Goal: Task Accomplishment & Management: Use online tool/utility

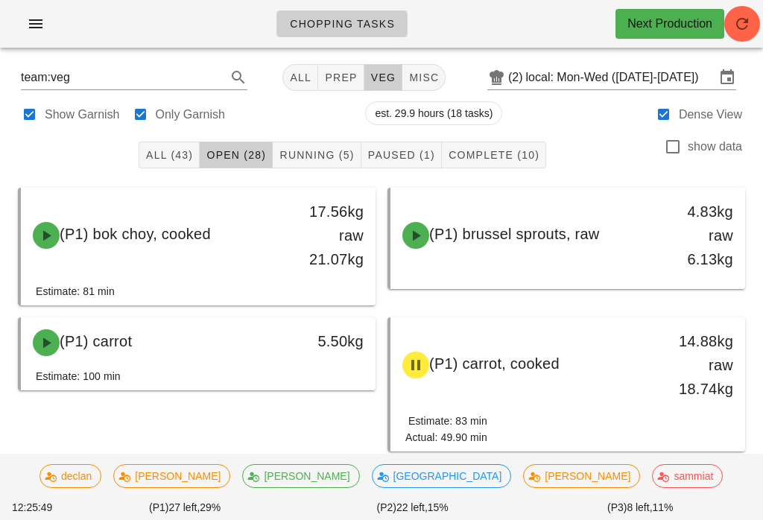
click at [331, 151] on span "Running (5)" at bounding box center [316, 155] width 75 height 12
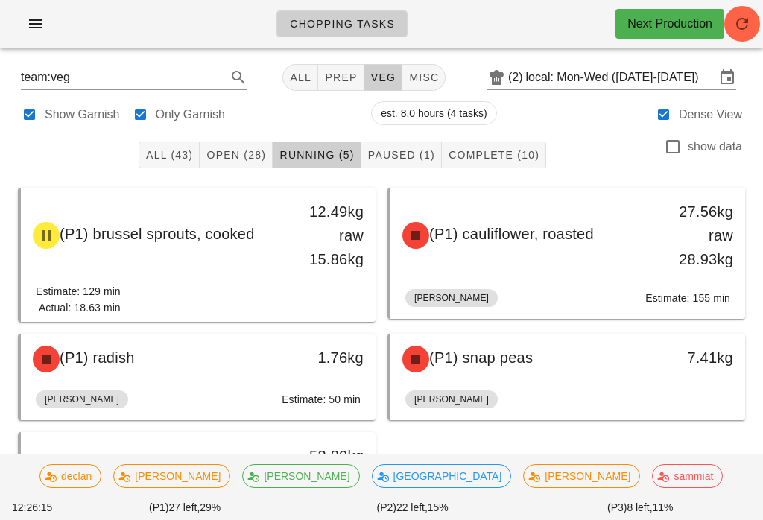
click at [236, 147] on button "Open (28)" at bounding box center [236, 155] width 73 height 27
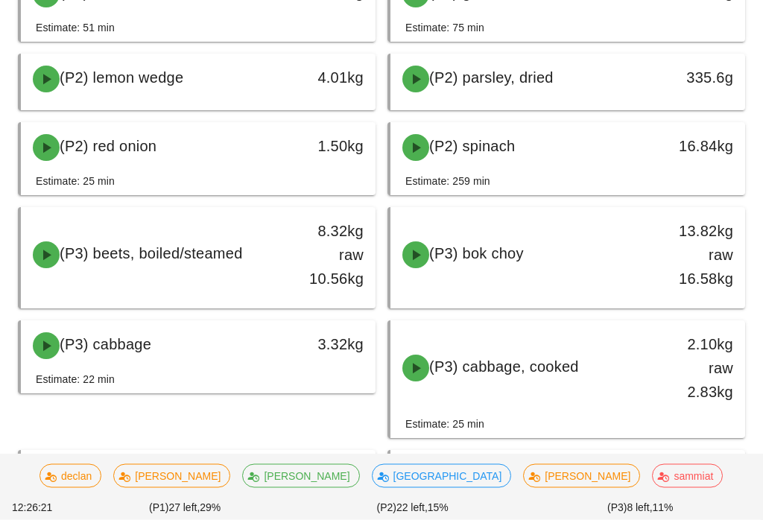
scroll to position [1123, 0]
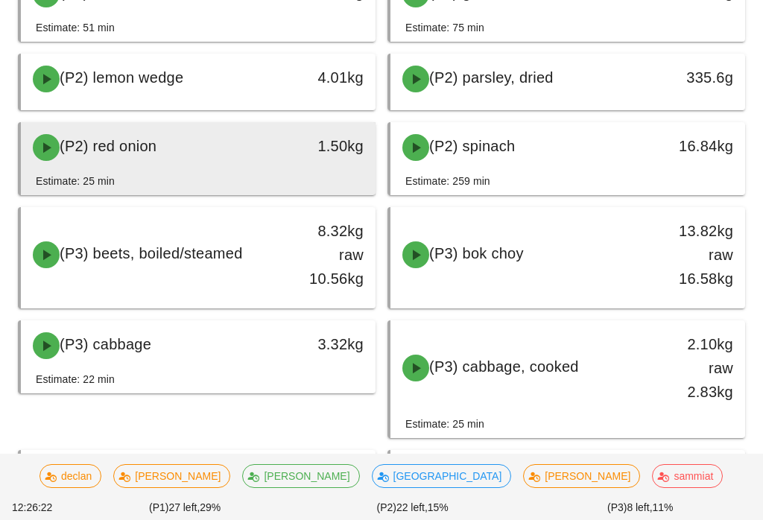
click at [315, 156] on div "1.50kg" at bounding box center [328, 146] width 69 height 24
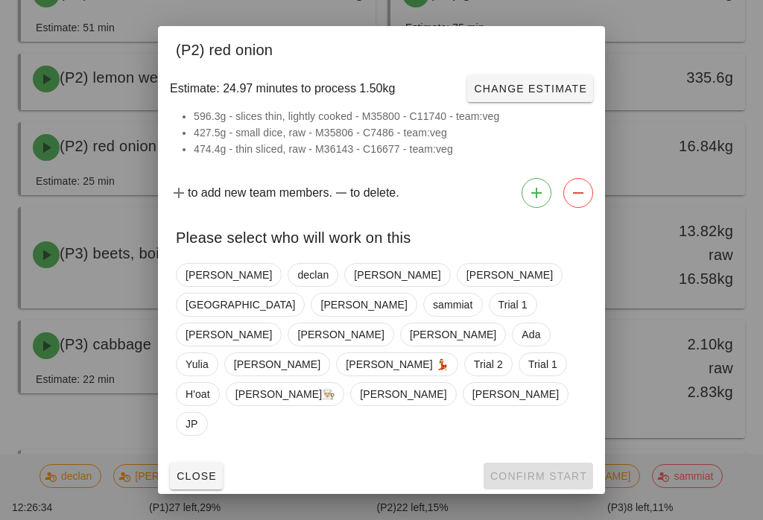
click at [189, 470] on span "Close" at bounding box center [196, 476] width 41 height 12
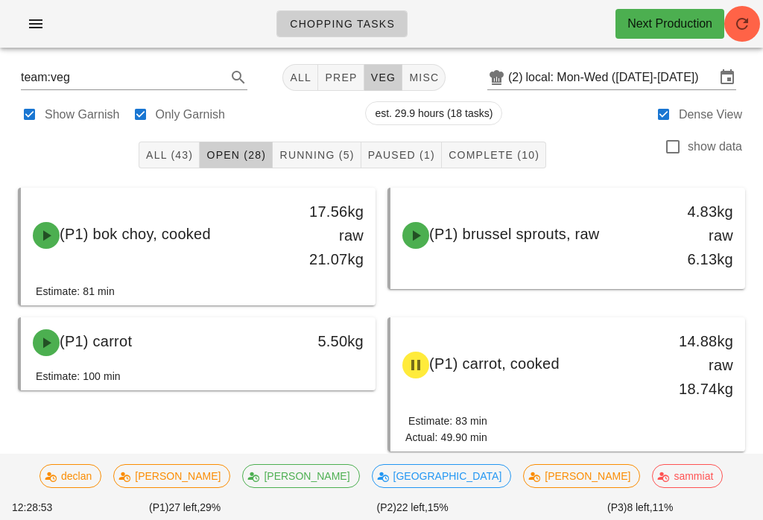
click at [329, 142] on button "Running (5)" at bounding box center [317, 155] width 88 height 27
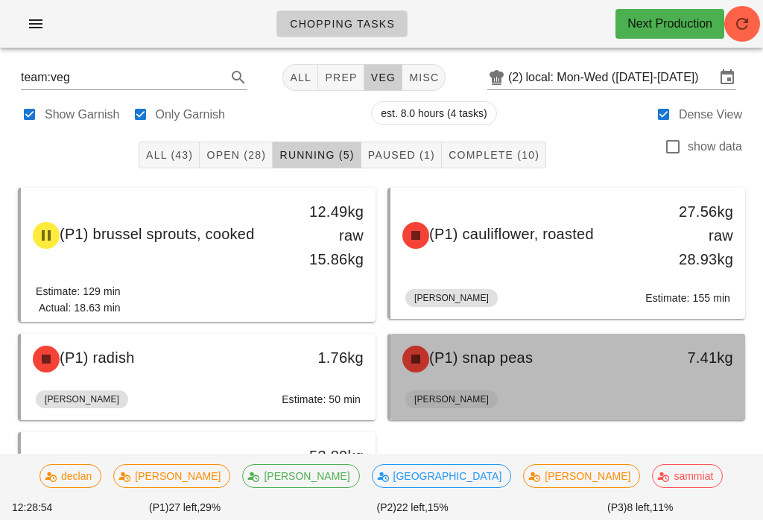
click at [513, 374] on div "(P1) snap peas" at bounding box center [525, 359] width 262 height 45
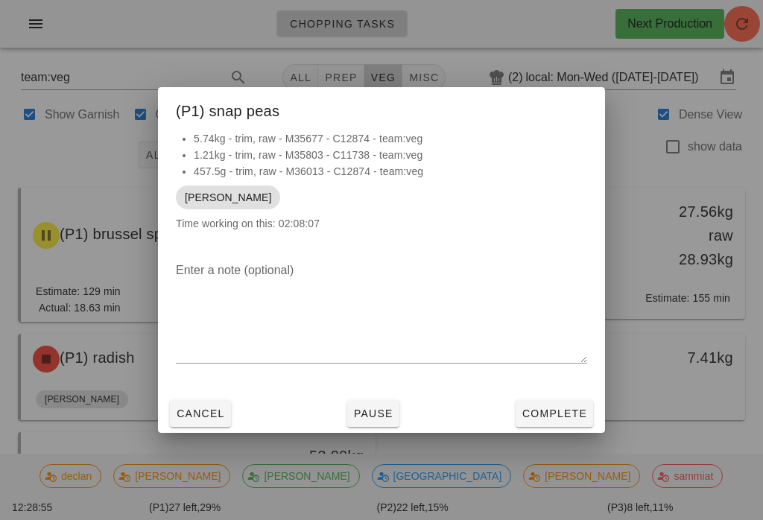
click at [558, 403] on button "Complete" at bounding box center [555, 413] width 78 height 27
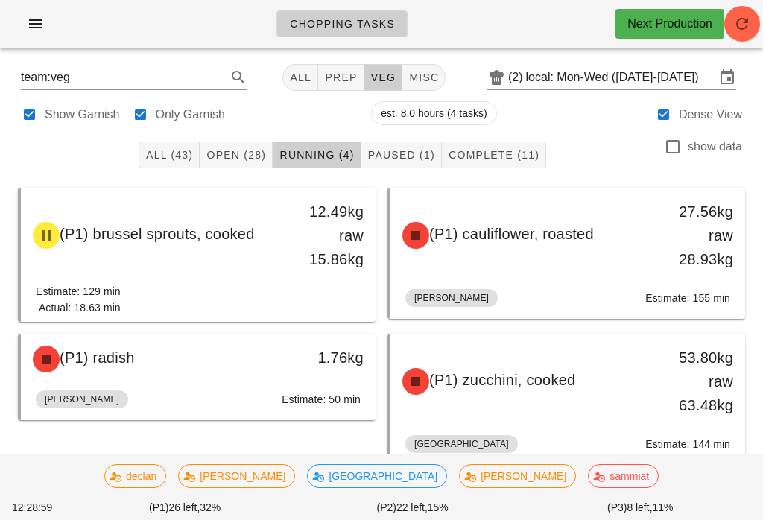
click at [245, 168] on button "Open (28)" at bounding box center [236, 155] width 73 height 27
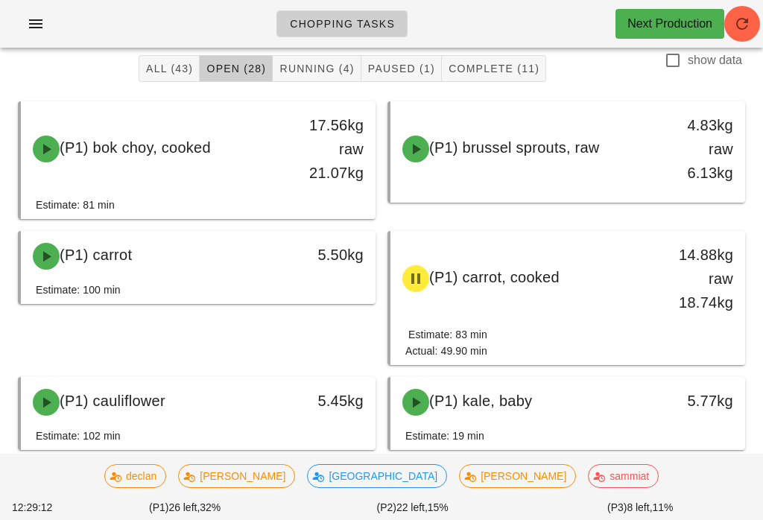
scroll to position [92, 0]
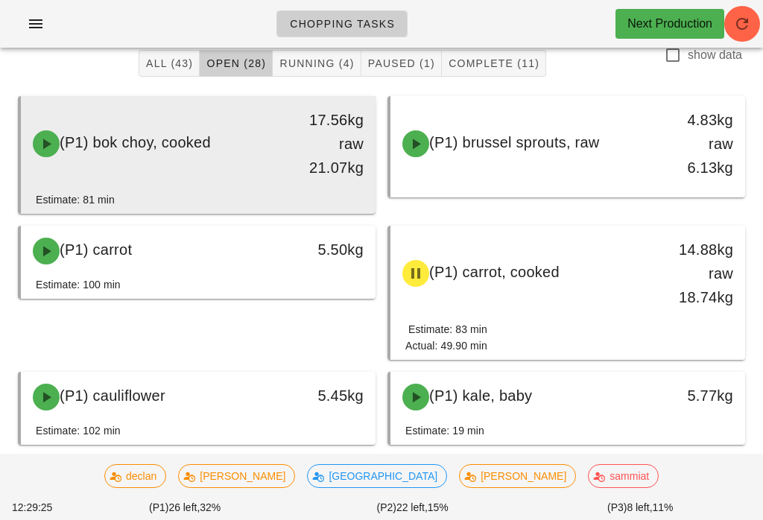
click at [277, 159] on div "(P1) bok choy, cooked" at bounding box center [155, 144] width 262 height 45
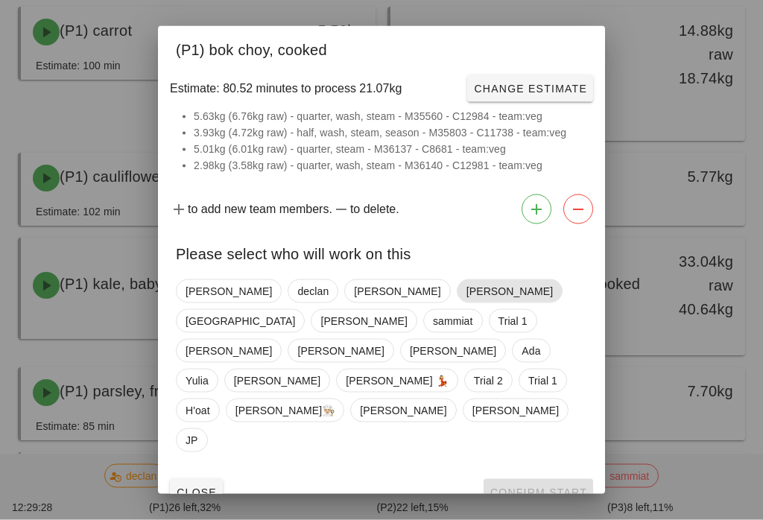
click at [467, 303] on span "[PERSON_NAME]" at bounding box center [510, 291] width 86 height 22
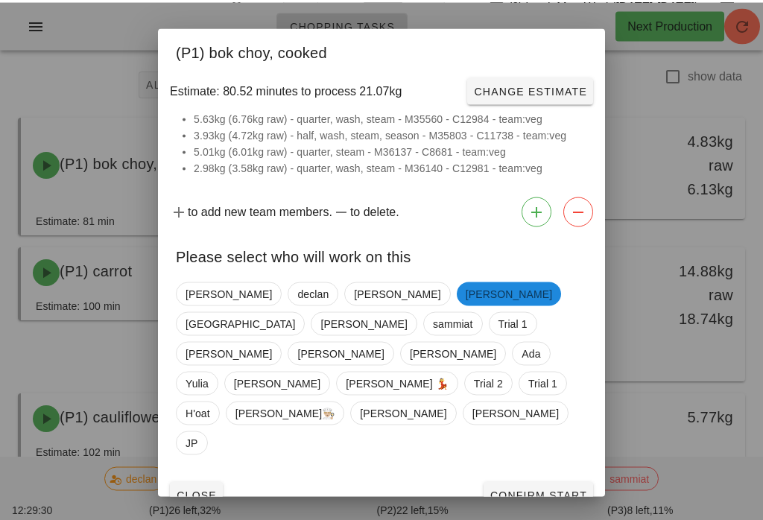
scroll to position [69, 0]
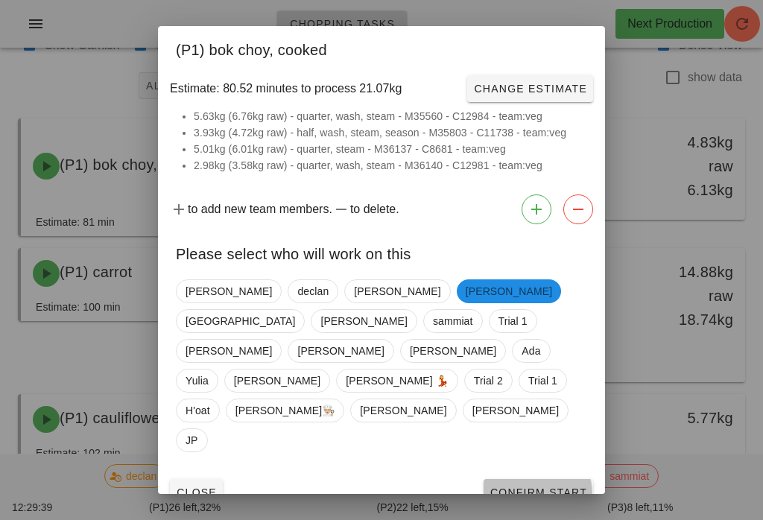
click at [520, 479] on button "Confirm Start" at bounding box center [539, 492] width 110 height 27
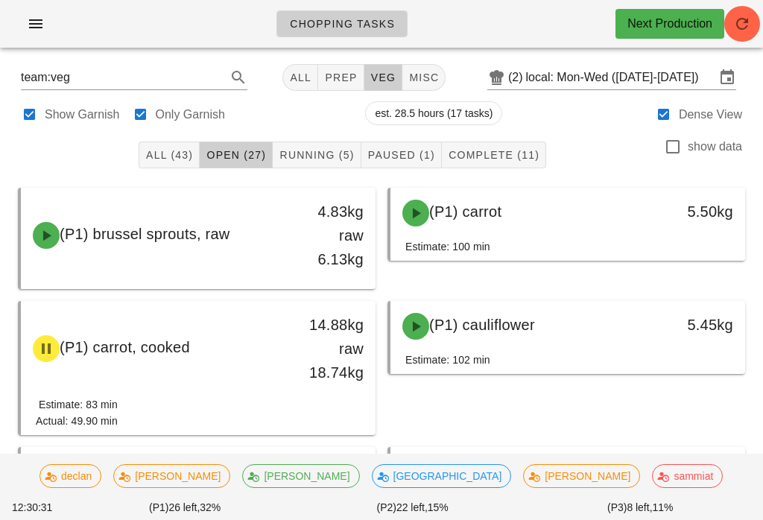
click at [415, 66] on button "misc" at bounding box center [424, 77] width 43 height 27
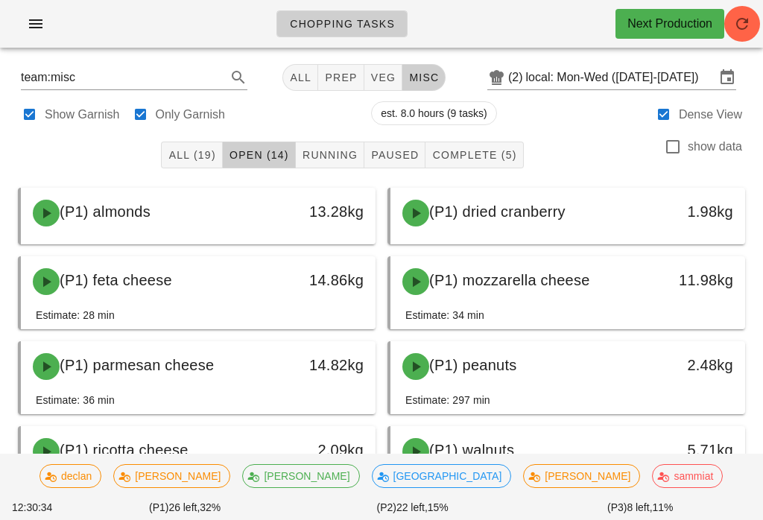
click at [307, 154] on span "Running" at bounding box center [330, 155] width 56 height 12
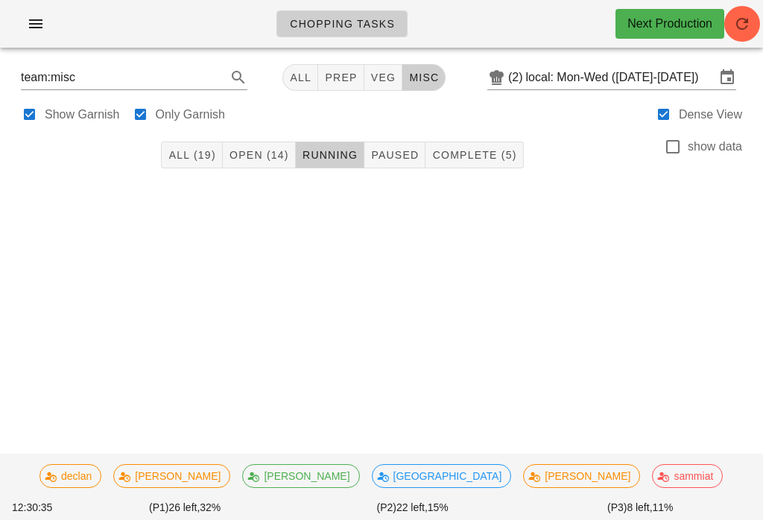
click at [239, 167] on button "Open (14)" at bounding box center [259, 155] width 73 height 27
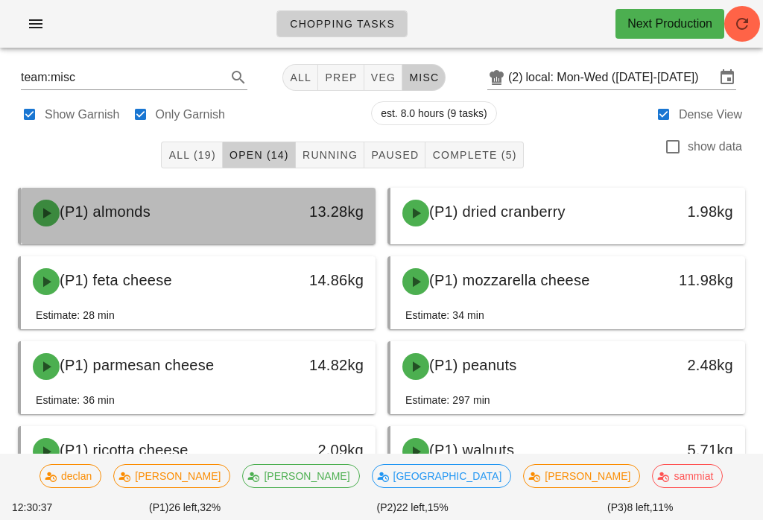
click at [195, 211] on div "(P1) almonds" at bounding box center [155, 213] width 262 height 45
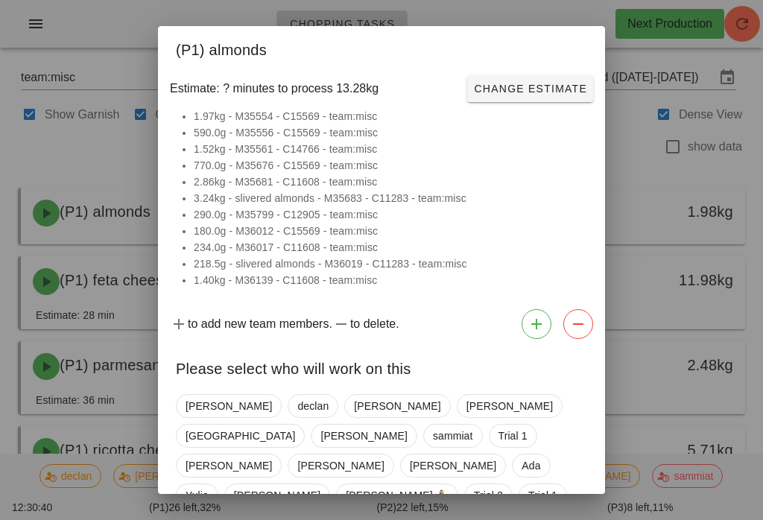
click at [194, 391] on div "[PERSON_NAME] declan [PERSON_NAME] [PERSON_NAME] Milan [PERSON_NAME] sammiat Tr…" at bounding box center [381, 480] width 411 height 185
click at [189, 411] on span "[PERSON_NAME]" at bounding box center [229, 406] width 86 height 22
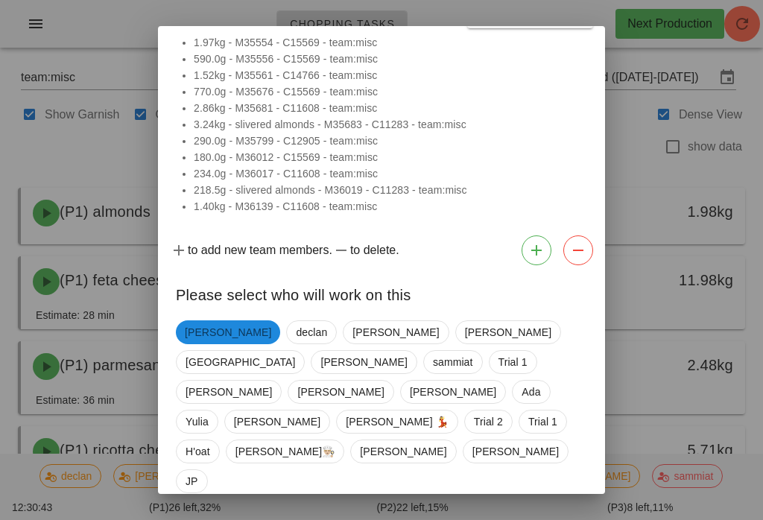
scroll to position [73, 0]
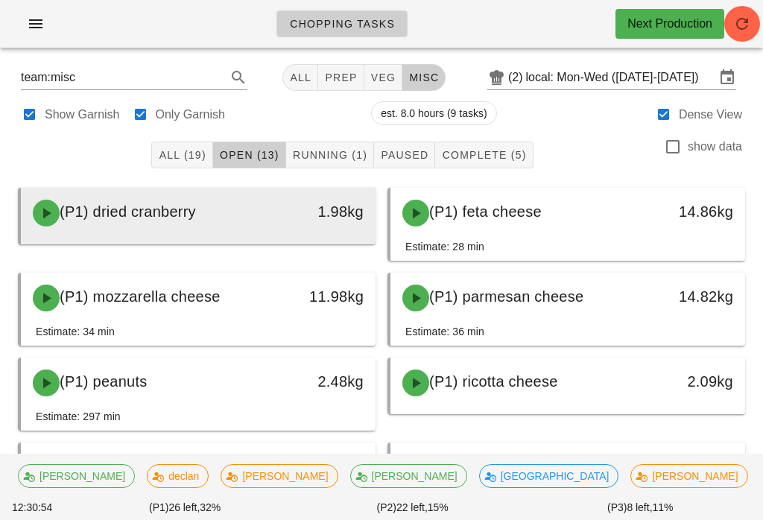
click at [271, 229] on div "(P1) dried cranberry" at bounding box center [155, 213] width 262 height 45
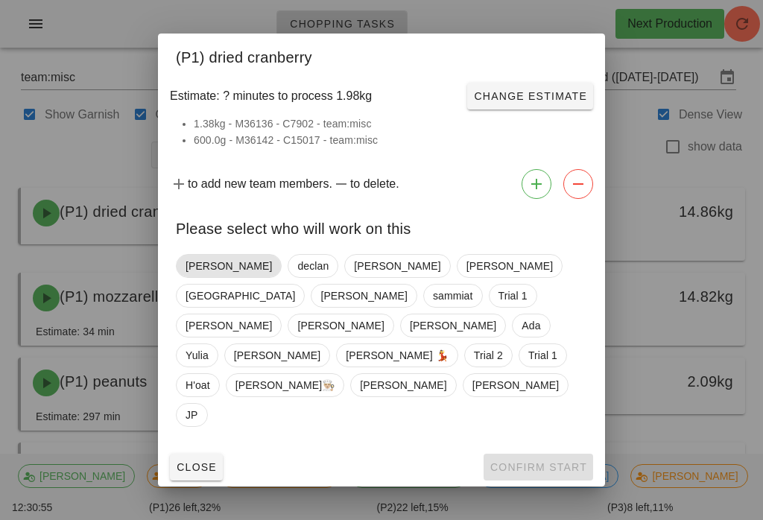
click at [196, 277] on span "[PERSON_NAME]" at bounding box center [229, 266] width 86 height 22
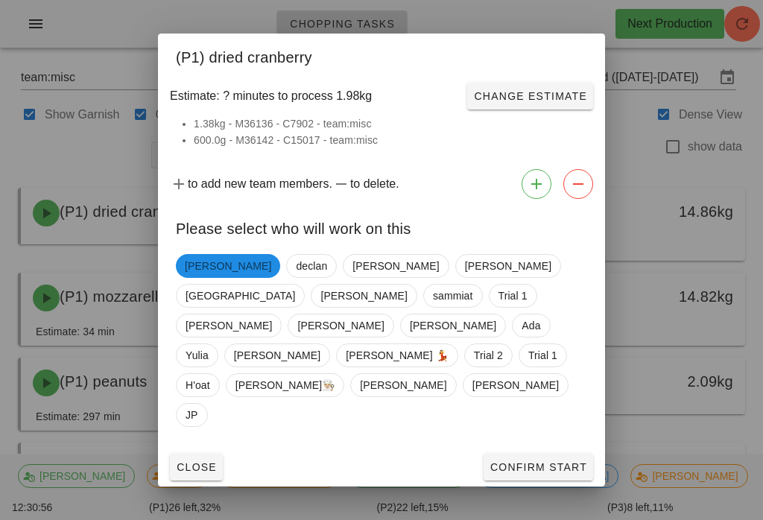
click at [591, 448] on div "Close Confirm Start" at bounding box center [381, 467] width 447 height 39
click at [555, 461] on span "Confirm Start" at bounding box center [539, 467] width 98 height 12
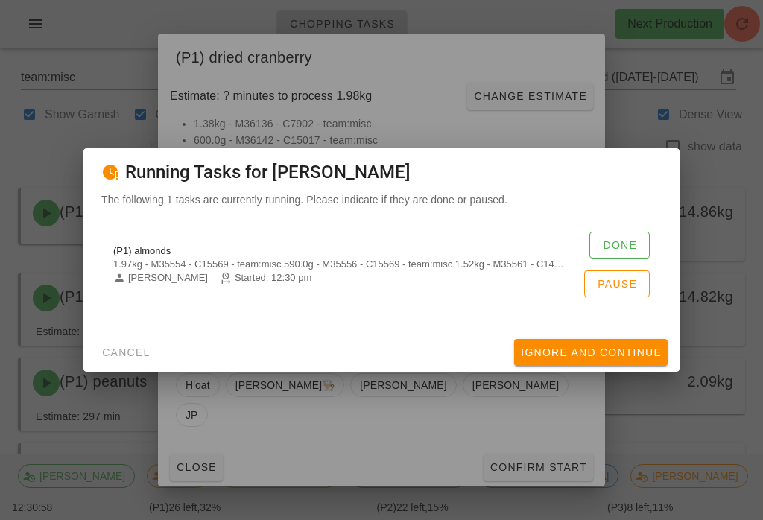
click at [627, 243] on span "Done" at bounding box center [619, 245] width 35 height 12
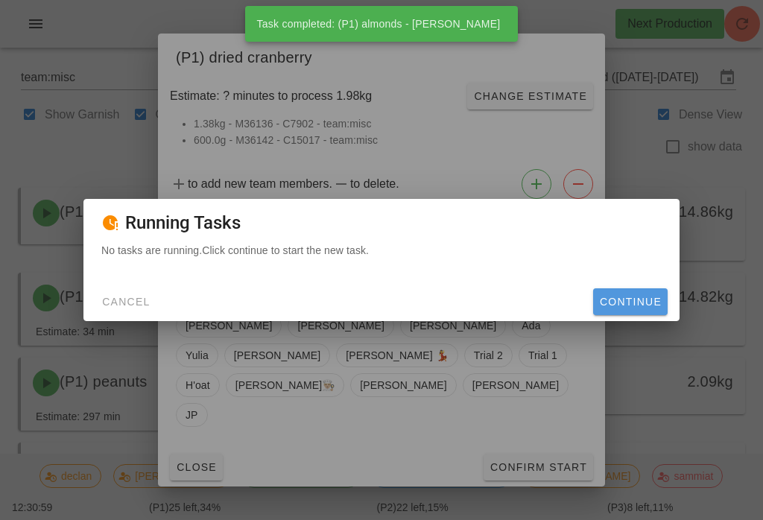
click at [634, 292] on button "Continue" at bounding box center [630, 301] width 75 height 27
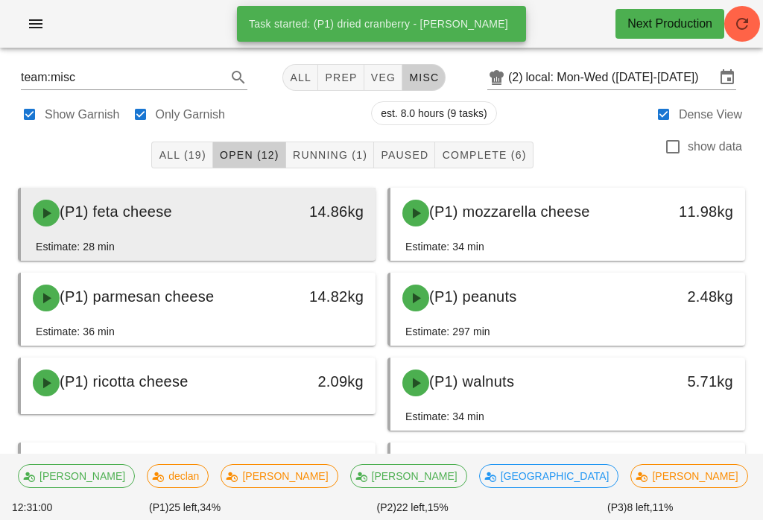
click at [280, 221] on div "(P1) feta cheese" at bounding box center [155, 213] width 262 height 45
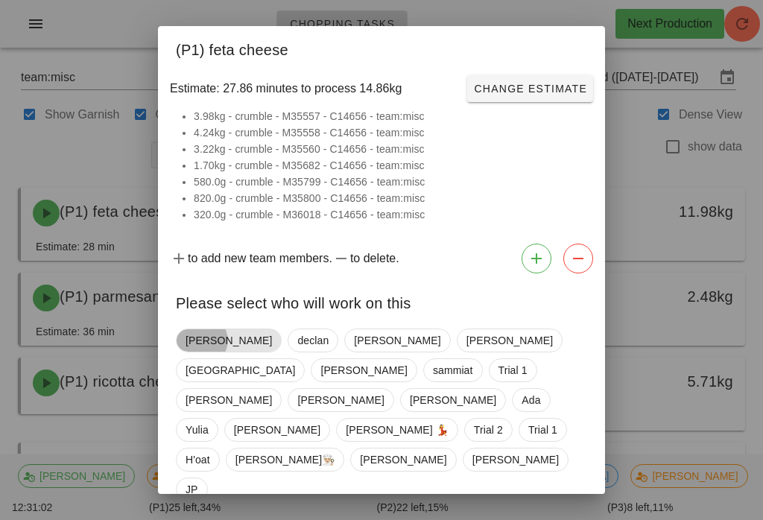
click at [198, 336] on span "[PERSON_NAME]" at bounding box center [229, 340] width 86 height 22
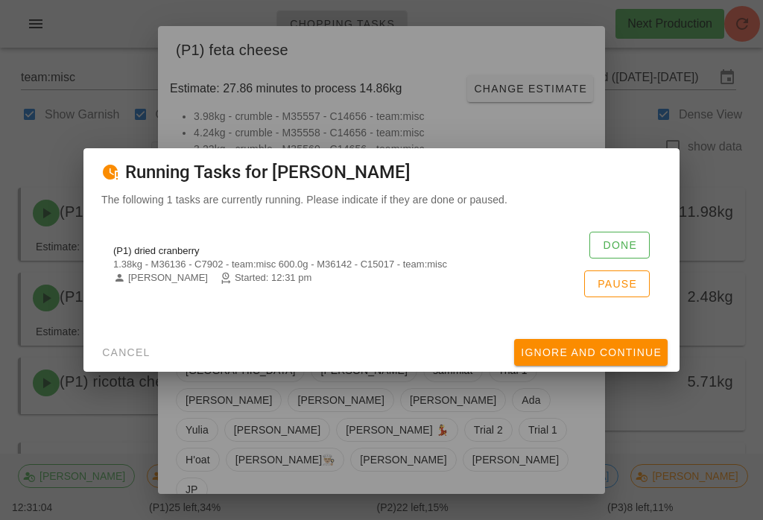
click at [640, 233] on button "Done" at bounding box center [620, 245] width 60 height 27
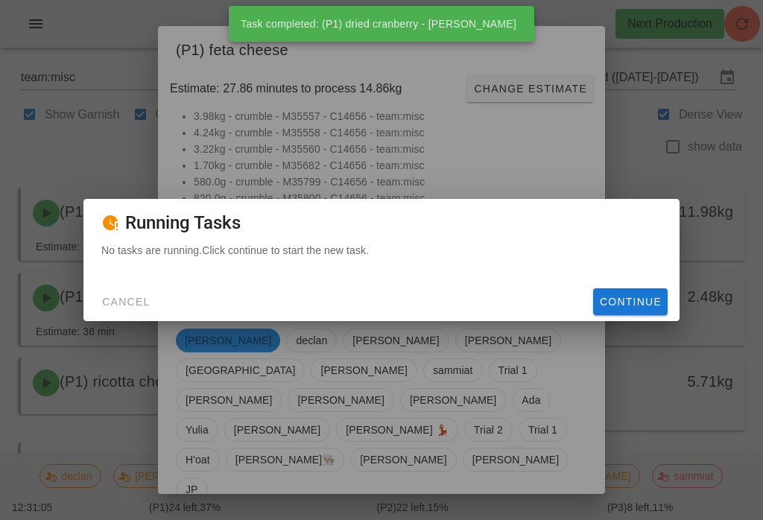
click at [655, 289] on button "Continue" at bounding box center [630, 301] width 75 height 27
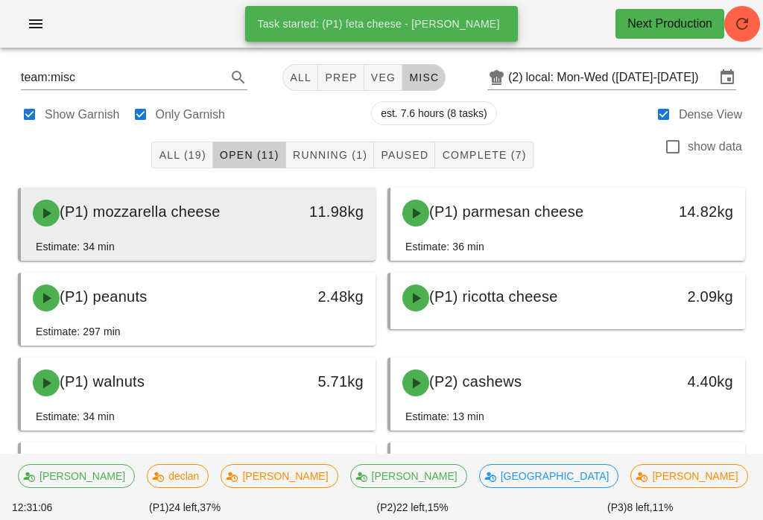
click at [310, 209] on div "11.98kg" at bounding box center [328, 212] width 69 height 24
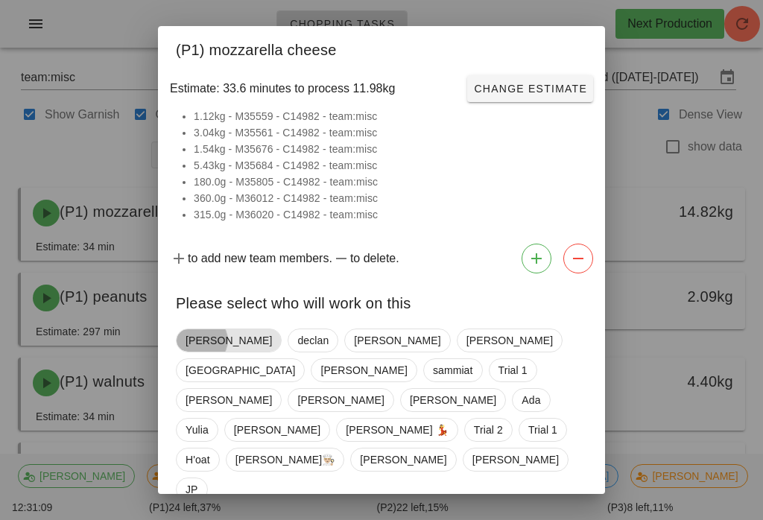
click at [202, 336] on span "[PERSON_NAME]" at bounding box center [229, 340] width 86 height 22
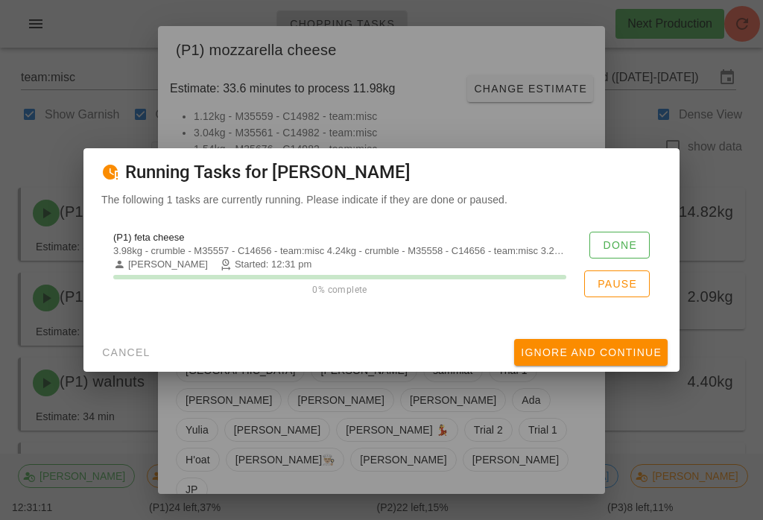
click at [619, 233] on button "Done" at bounding box center [620, 245] width 60 height 27
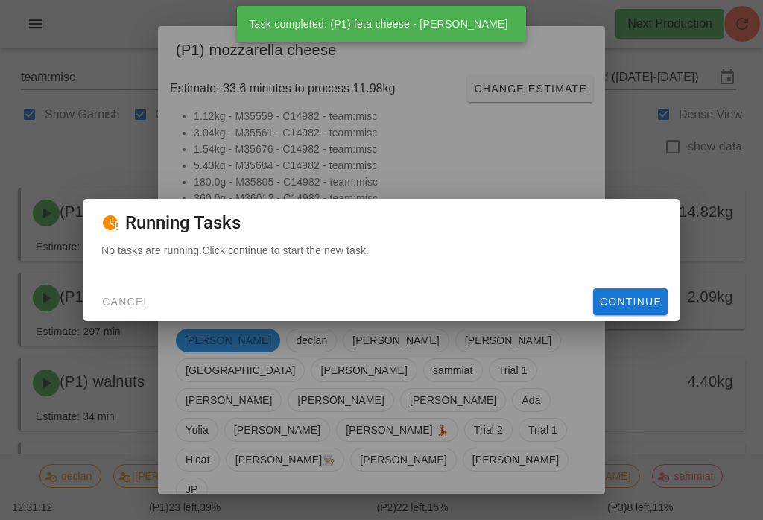
click at [646, 302] on span "Continue" at bounding box center [630, 302] width 63 height 12
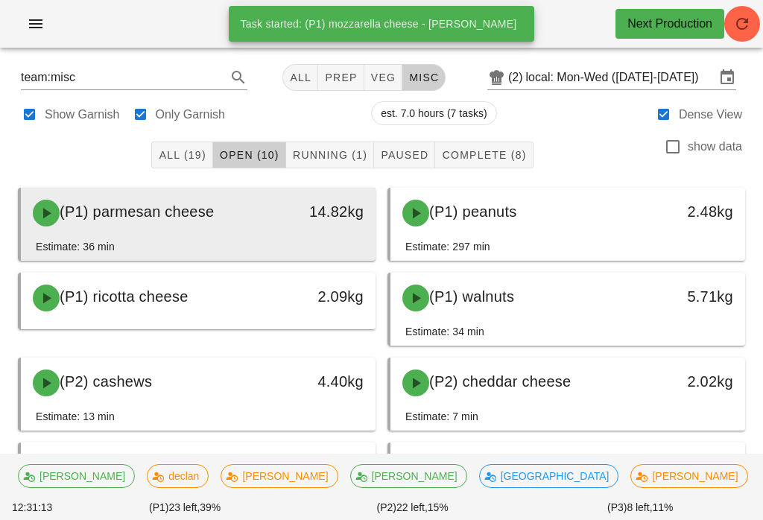
click at [291, 203] on div "14.82kg" at bounding box center [328, 213] width 87 height 45
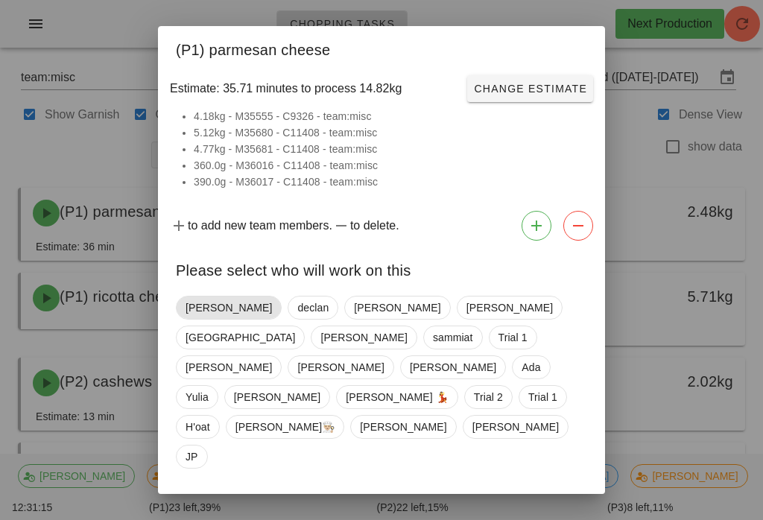
click at [226, 320] on span "[PERSON_NAME]" at bounding box center [229, 308] width 106 height 24
click at [569, 503] on span "Confirm Start" at bounding box center [539, 509] width 98 height 12
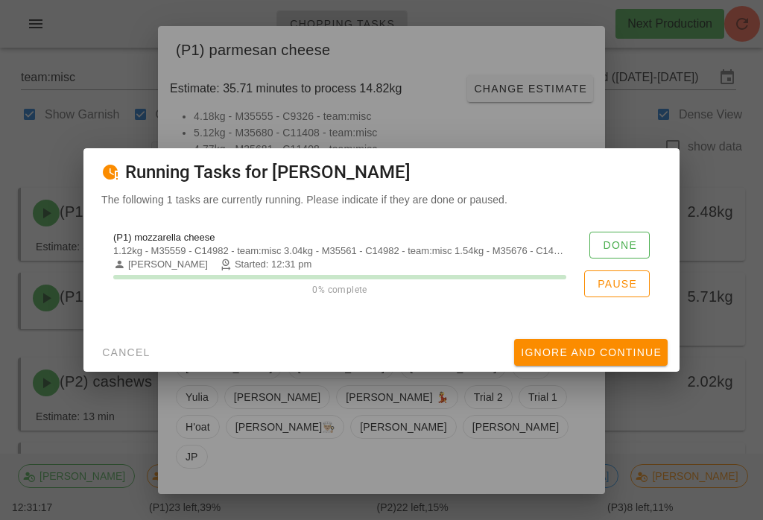
click at [626, 223] on div "(P1) mozzarella cheese 1.12kg - M35559 - C14982 - team:misc 3.04kg - M35561 - C…" at bounding box center [381, 264] width 561 height 83
click at [638, 253] on button "Done" at bounding box center [620, 245] width 60 height 27
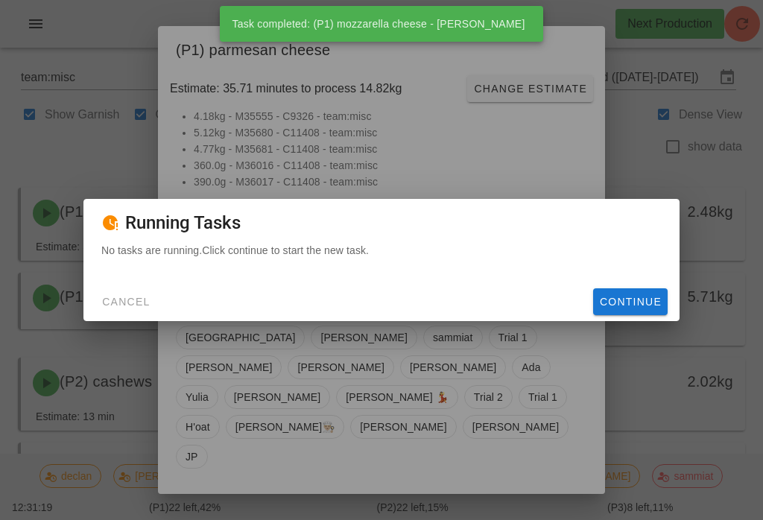
click at [629, 302] on span "Continue" at bounding box center [630, 302] width 63 height 12
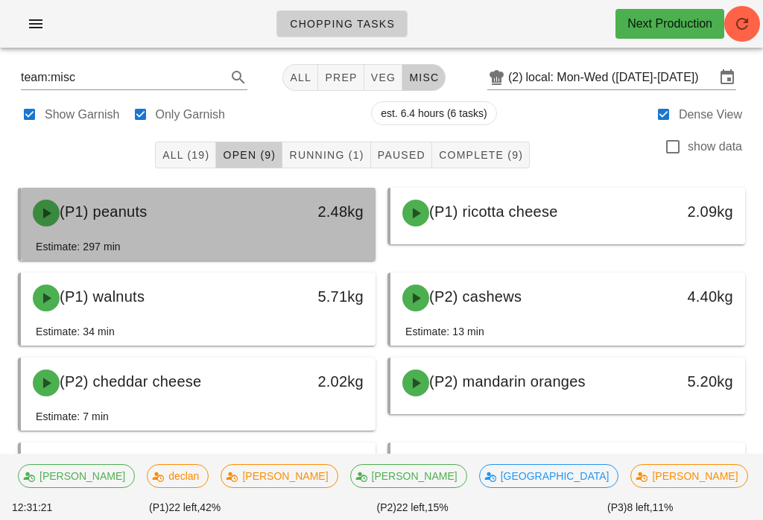
click at [81, 218] on span "(P1) peanuts" at bounding box center [104, 212] width 88 height 16
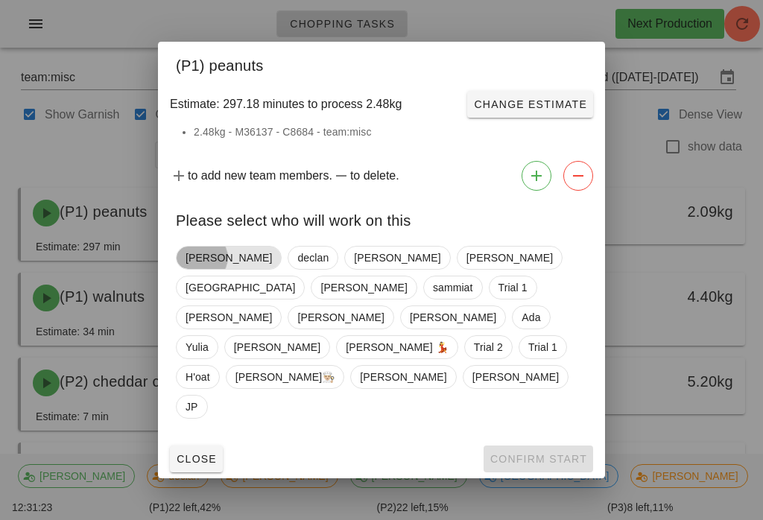
click at [190, 269] on span "[PERSON_NAME]" at bounding box center [229, 258] width 86 height 22
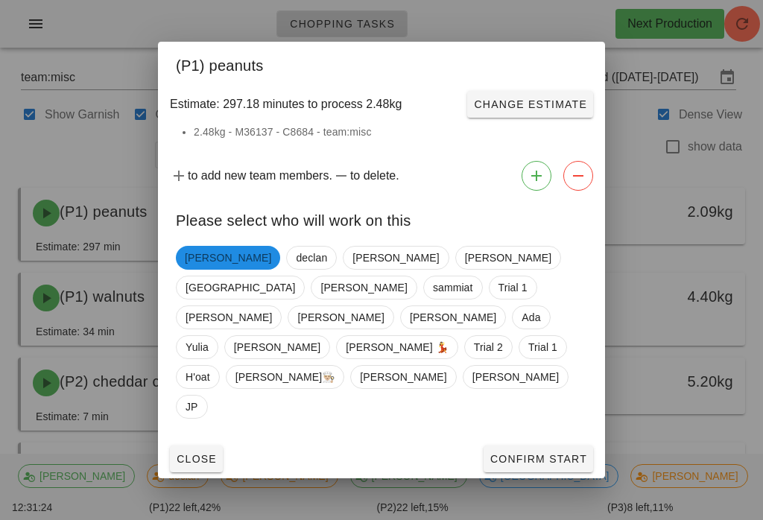
click at [519, 453] on span "Confirm Start" at bounding box center [539, 459] width 98 height 12
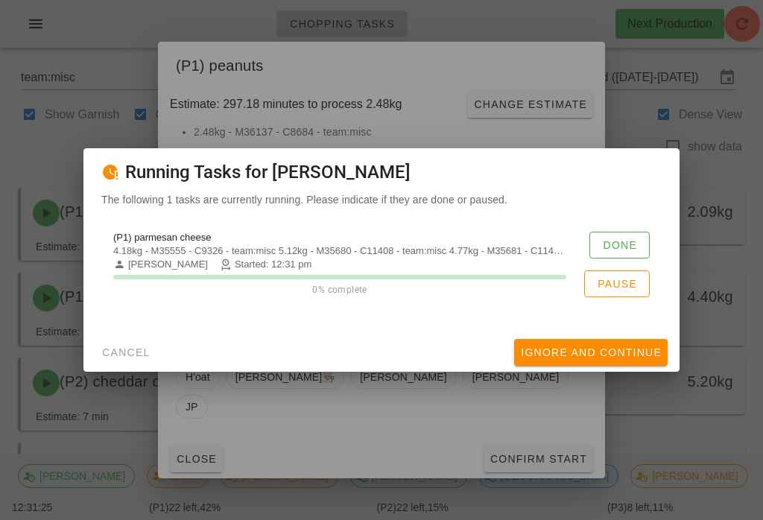
click at [612, 245] on span "Done" at bounding box center [619, 245] width 35 height 12
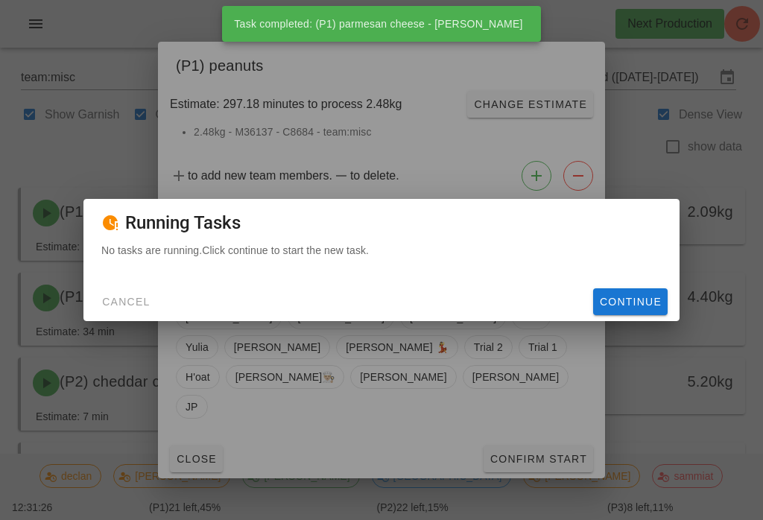
click at [628, 293] on button "Continue" at bounding box center [630, 301] width 75 height 27
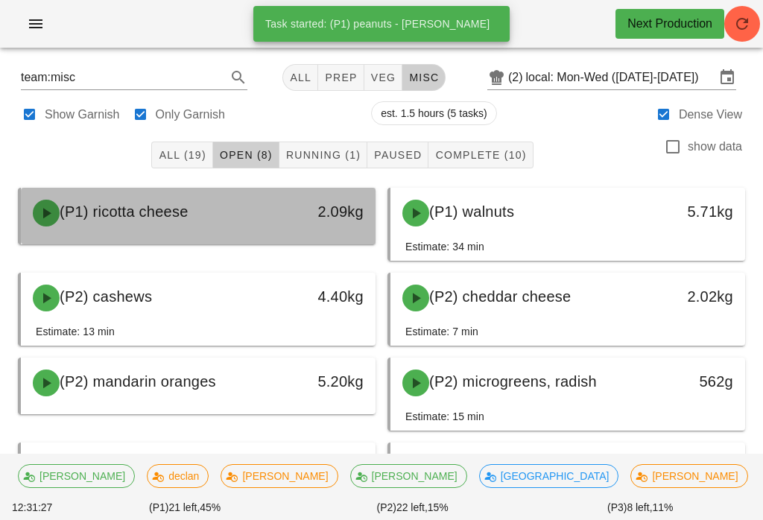
click at [175, 216] on span "(P1) ricotta cheese" at bounding box center [124, 212] width 129 height 16
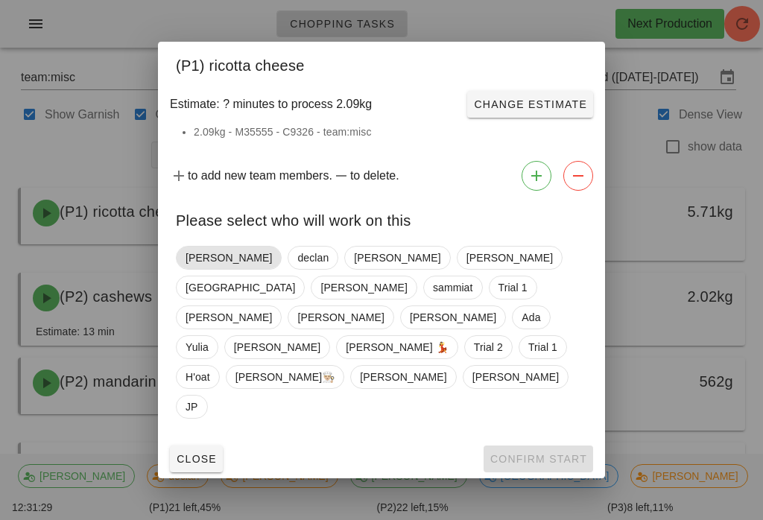
click at [211, 269] on span "[PERSON_NAME]" at bounding box center [229, 258] width 86 height 22
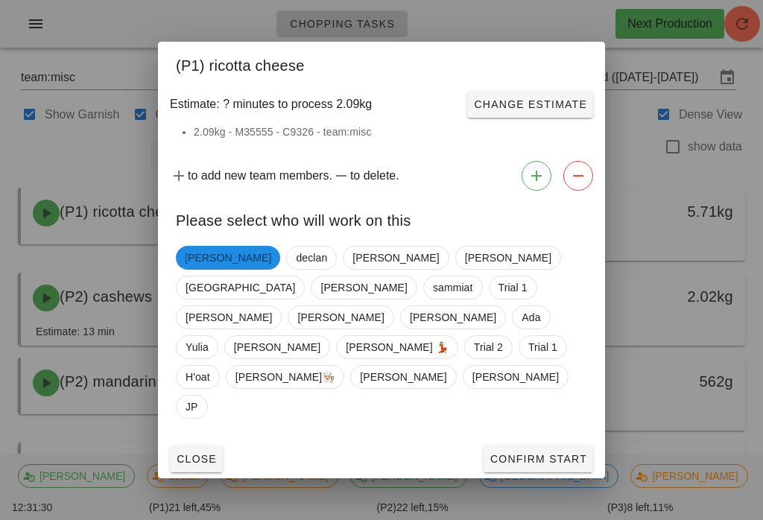
click at [520, 453] on span "Confirm Start" at bounding box center [539, 459] width 98 height 12
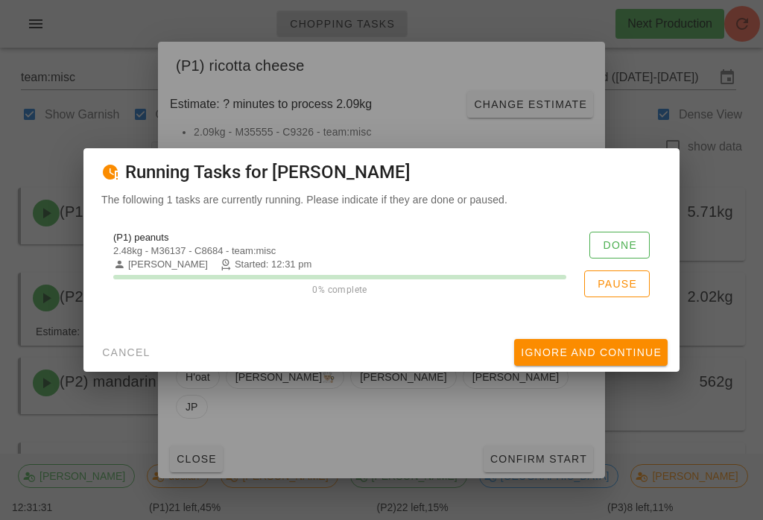
click at [631, 233] on button "Done" at bounding box center [620, 245] width 60 height 27
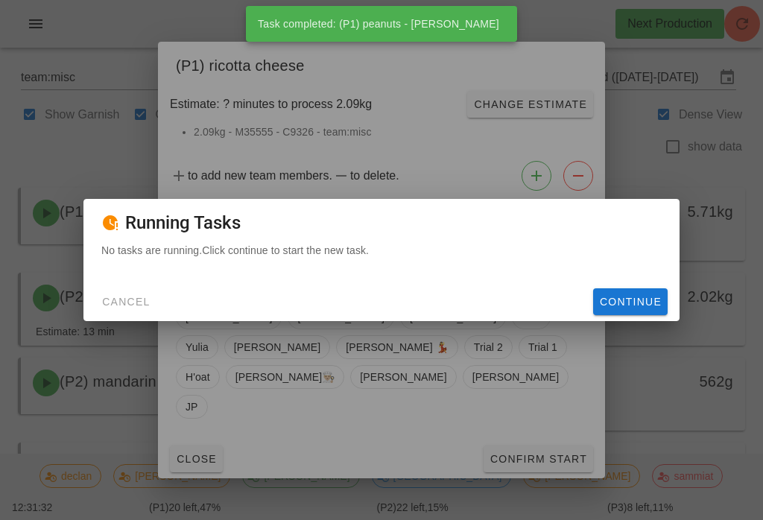
click at [640, 285] on div "Cancel Continue" at bounding box center [381, 302] width 596 height 39
click at [618, 296] on span "Continue" at bounding box center [630, 302] width 63 height 12
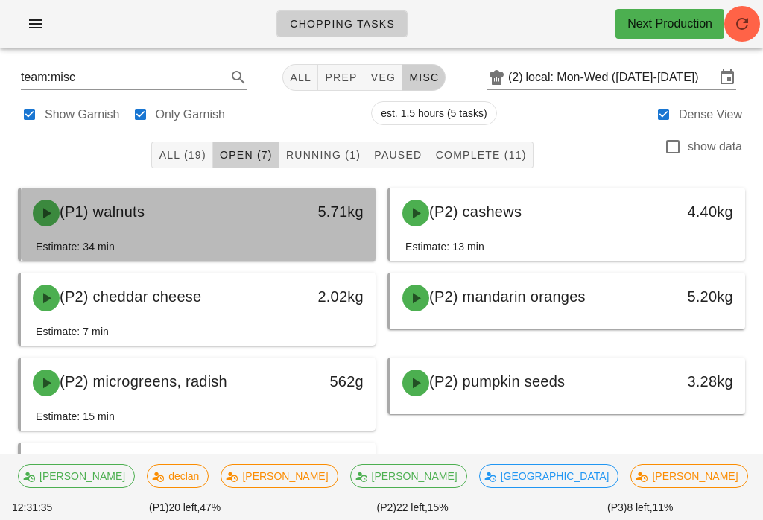
click at [195, 222] on div "(P1) walnuts" at bounding box center [155, 213] width 262 height 45
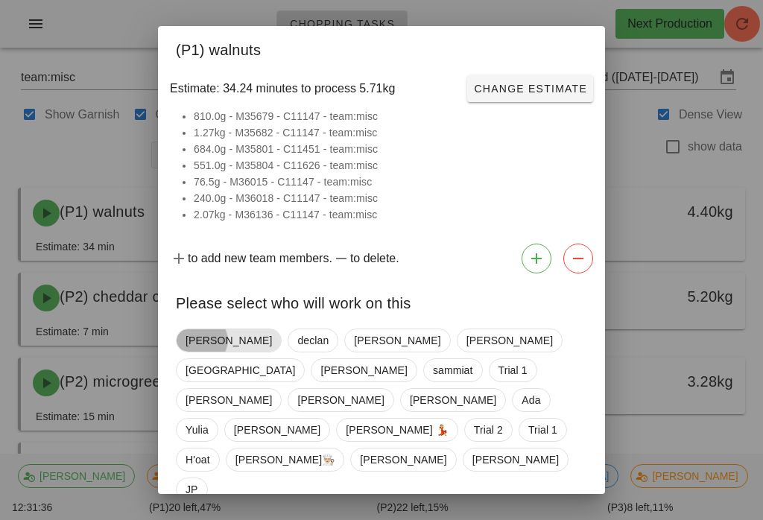
click at [188, 334] on span "[PERSON_NAME]" at bounding box center [229, 340] width 86 height 22
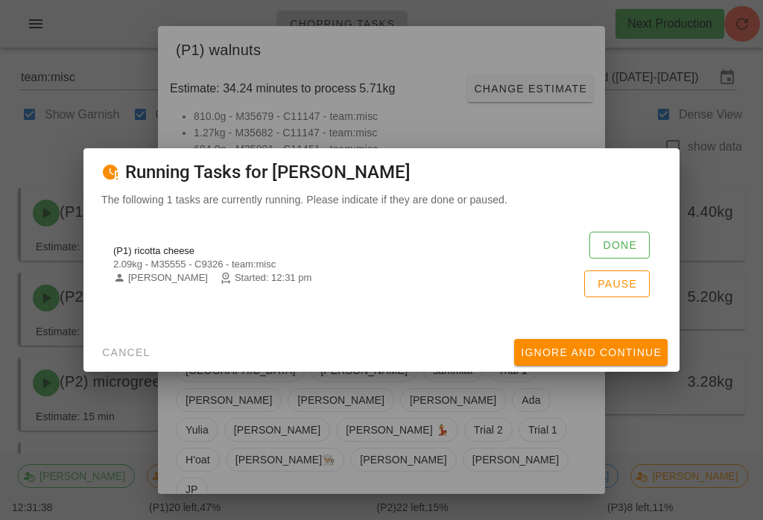
click at [615, 233] on button "Done" at bounding box center [620, 245] width 60 height 27
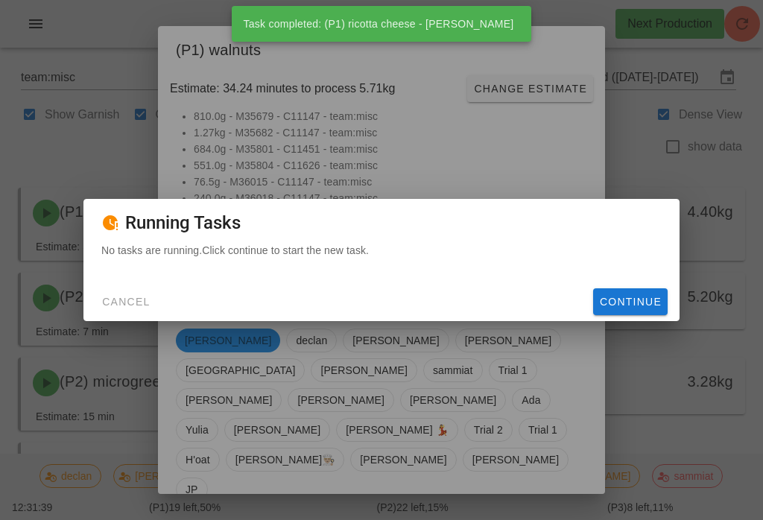
click at [603, 297] on span "Continue" at bounding box center [630, 302] width 63 height 12
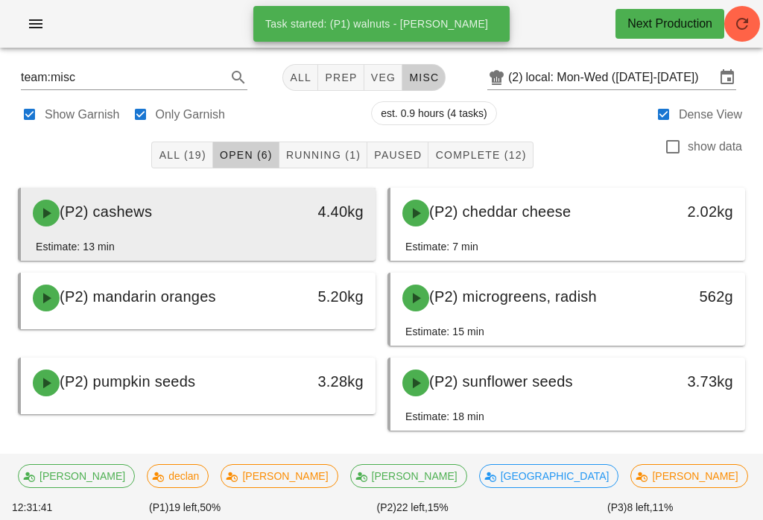
click at [262, 231] on div "(P2) cashews" at bounding box center [155, 213] width 262 height 45
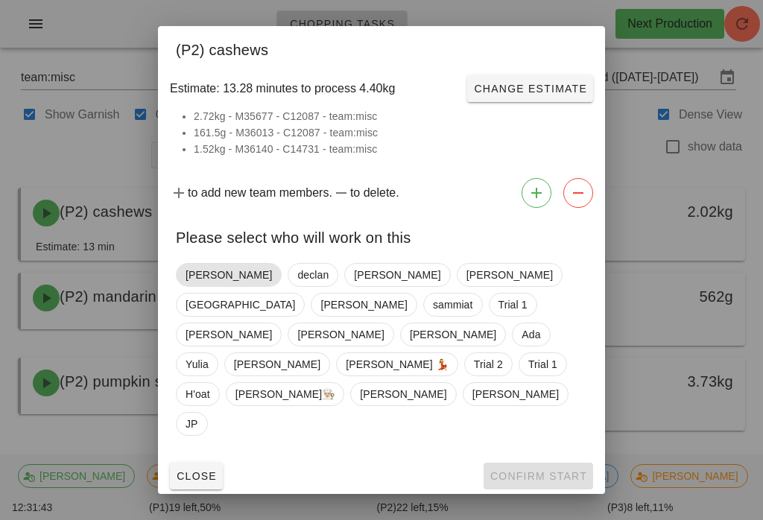
click at [192, 286] on span "[PERSON_NAME]" at bounding box center [229, 275] width 86 height 22
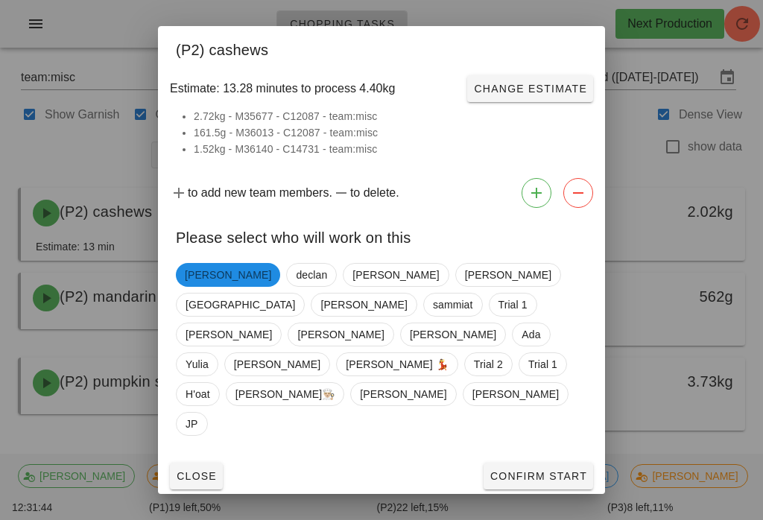
click at [570, 470] on span "Confirm Start" at bounding box center [539, 476] width 98 height 12
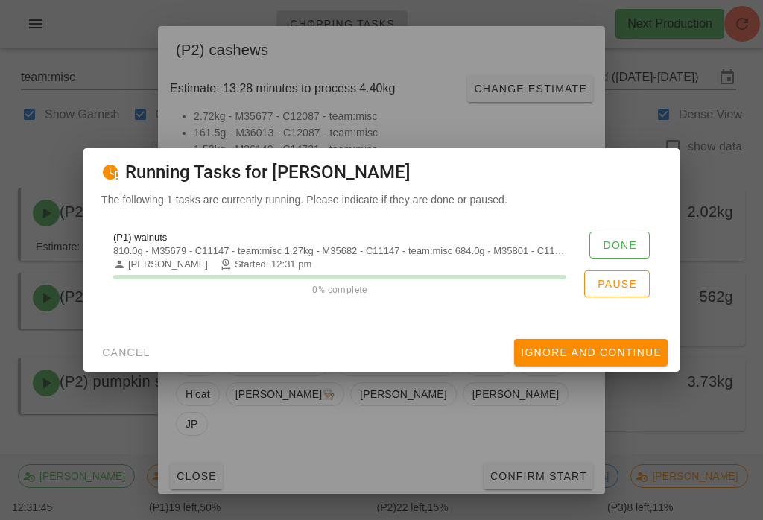
click at [624, 227] on div "(P1) walnuts 810.0g - M35679 - C11147 - team:misc 1.27kg - M35682 - C11147 - te…" at bounding box center [381, 264] width 561 height 83
click at [624, 242] on span "Done" at bounding box center [619, 245] width 35 height 12
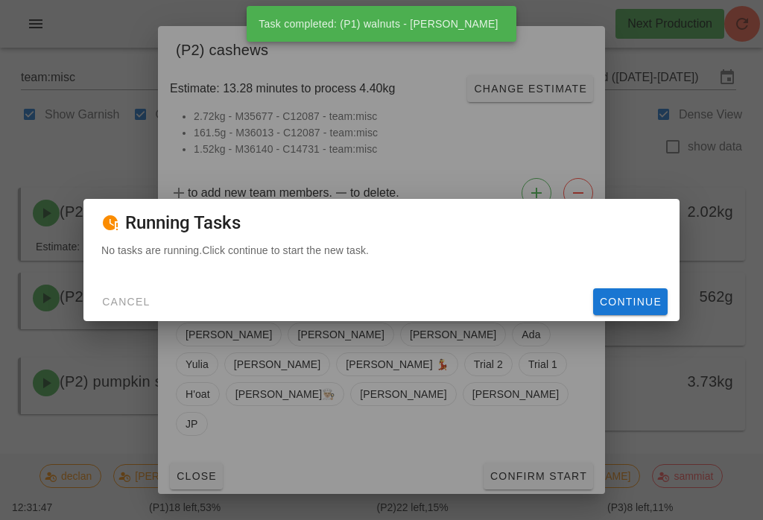
click at [636, 288] on button "Continue" at bounding box center [630, 301] width 75 height 27
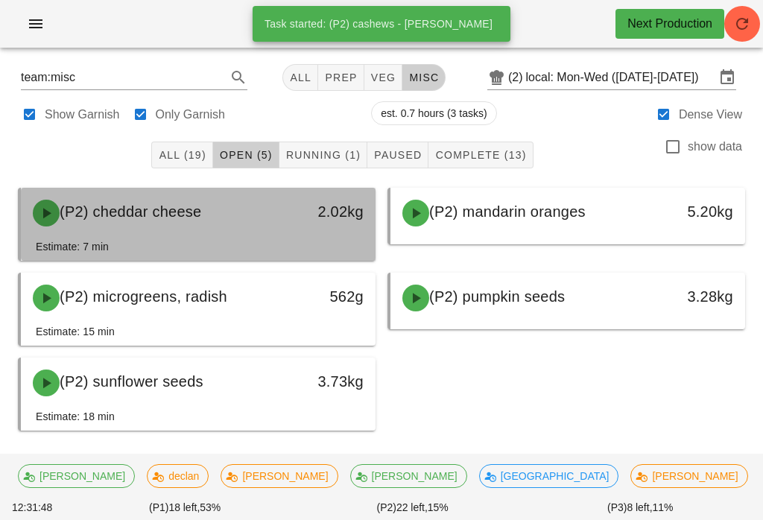
click at [308, 205] on div "2.02kg" at bounding box center [328, 212] width 69 height 24
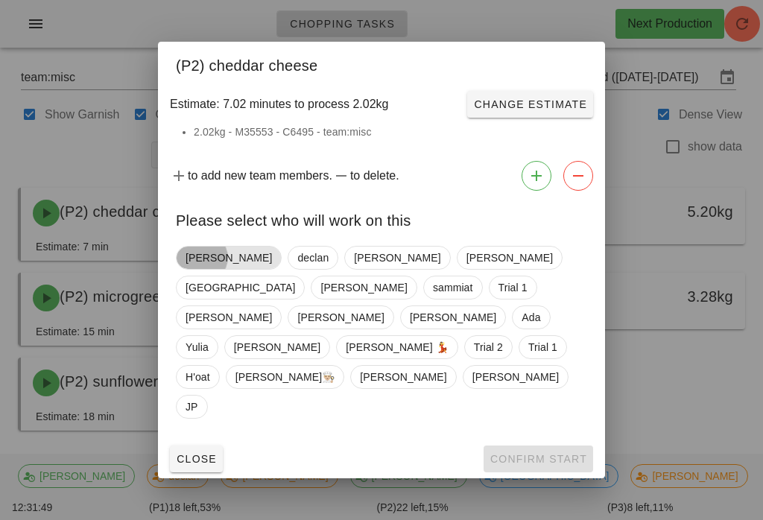
click at [208, 269] on span "[PERSON_NAME]" at bounding box center [229, 258] width 86 height 22
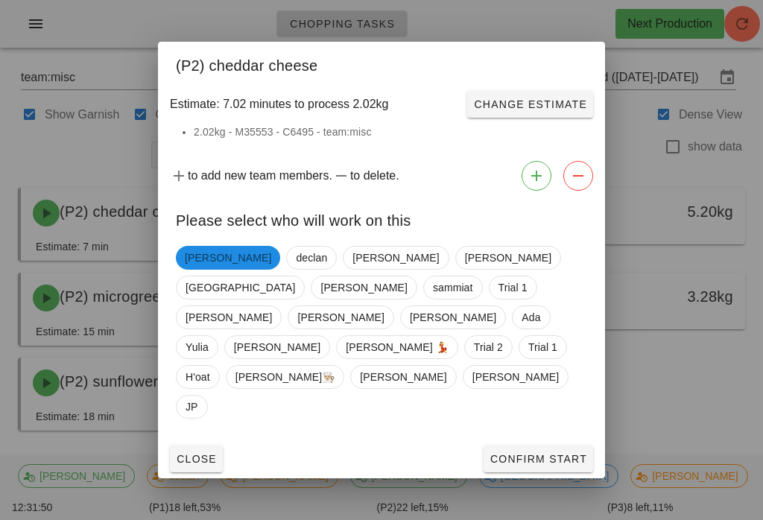
click at [571, 453] on span "Confirm Start" at bounding box center [539, 459] width 98 height 12
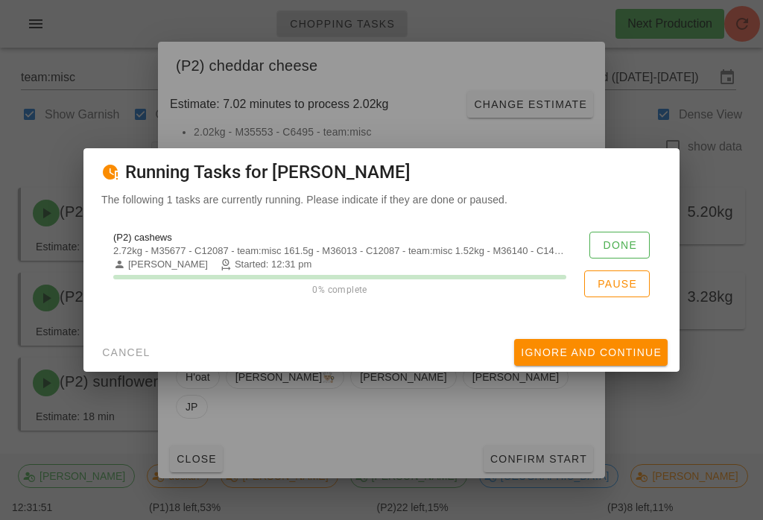
click at [618, 247] on span "Done" at bounding box center [619, 245] width 35 height 12
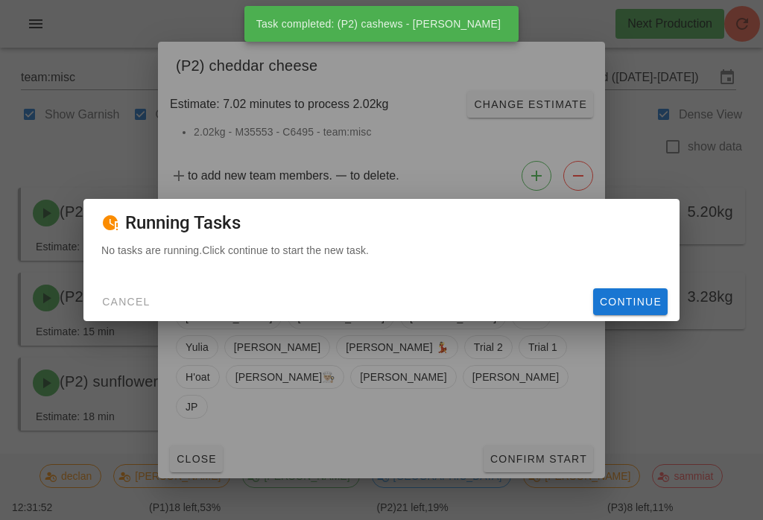
click at [636, 306] on span "Continue" at bounding box center [630, 302] width 63 height 12
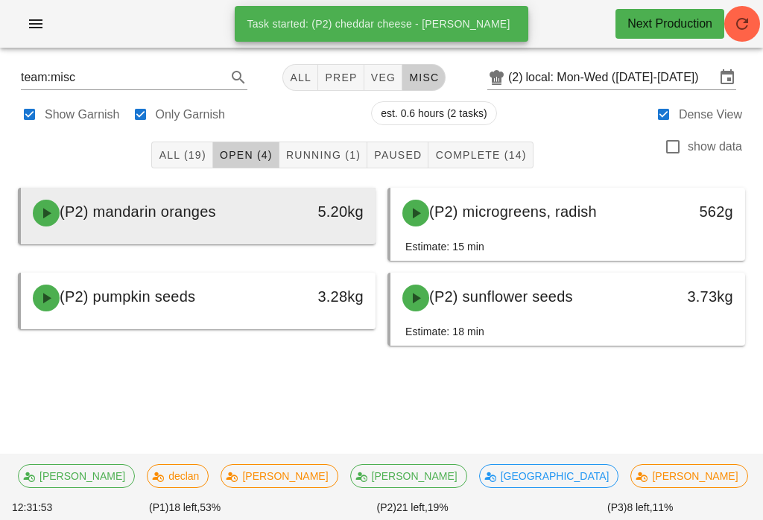
click at [297, 209] on div "5.20kg" at bounding box center [328, 212] width 69 height 24
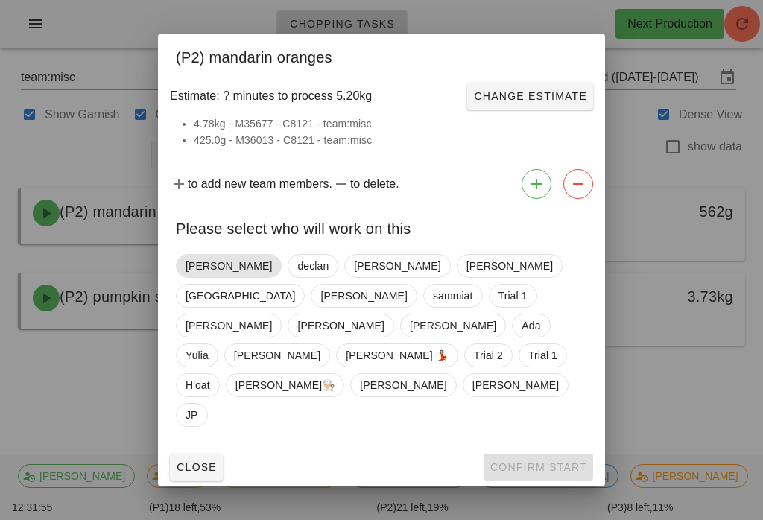
click at [200, 277] on span "[PERSON_NAME]" at bounding box center [229, 266] width 86 height 22
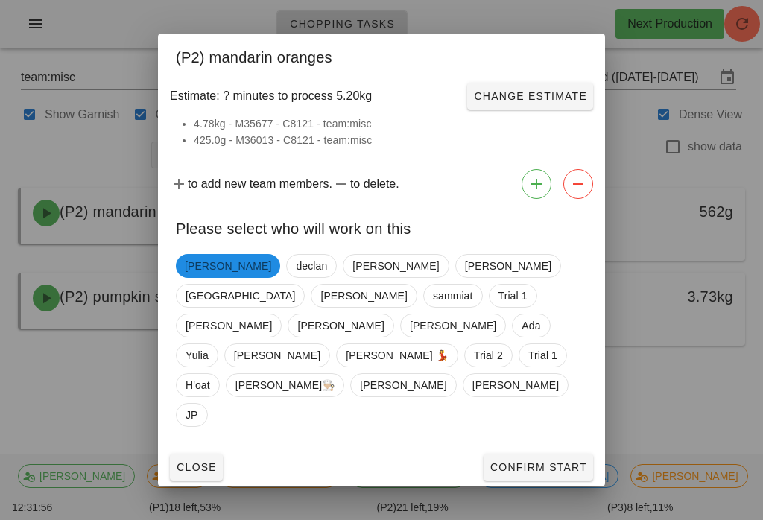
click at [558, 461] on span "Confirm Start" at bounding box center [539, 467] width 98 height 12
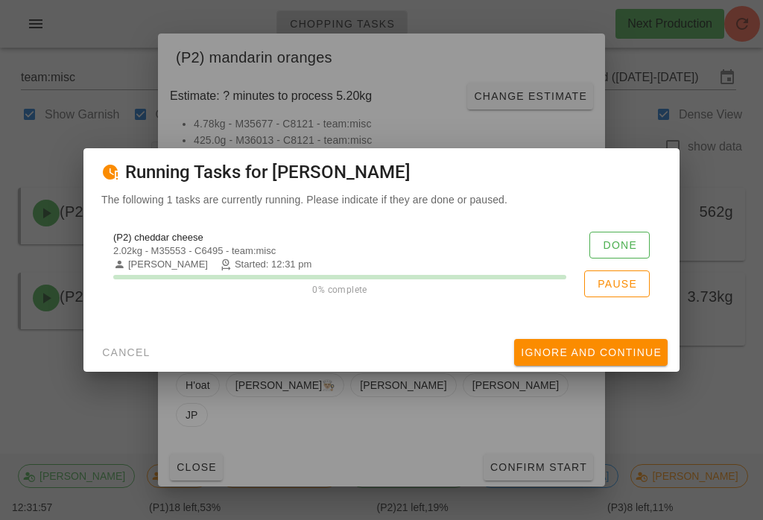
click at [624, 240] on span "Done" at bounding box center [619, 245] width 35 height 12
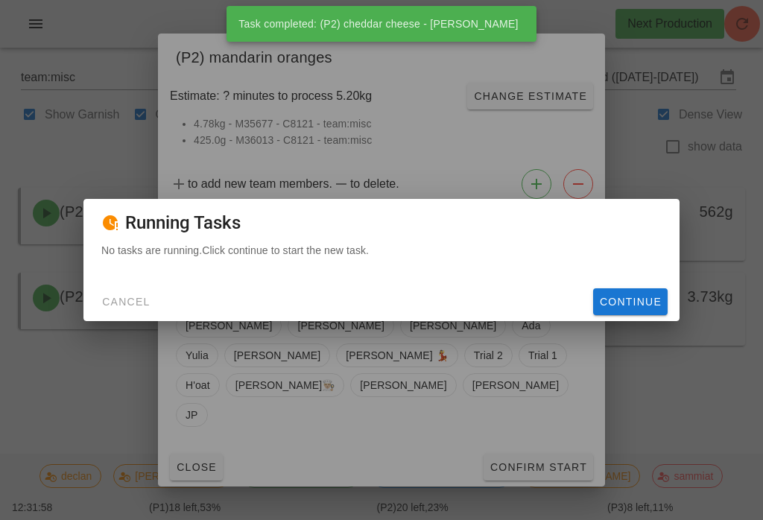
click at [617, 307] on span "Continue" at bounding box center [630, 302] width 63 height 12
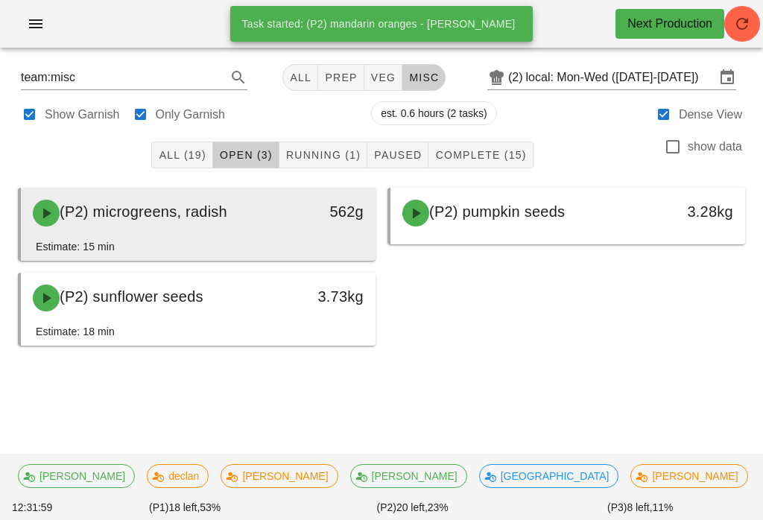
click at [302, 209] on div "562g" at bounding box center [328, 212] width 69 height 24
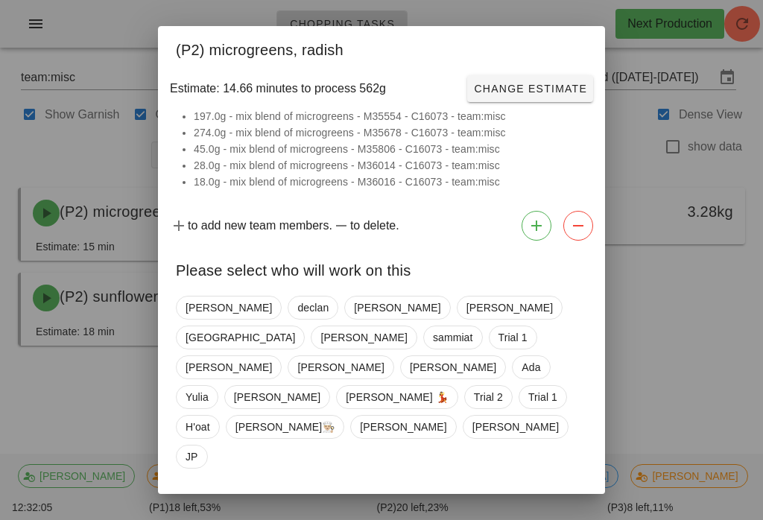
click at [668, 304] on div at bounding box center [381, 260] width 763 height 520
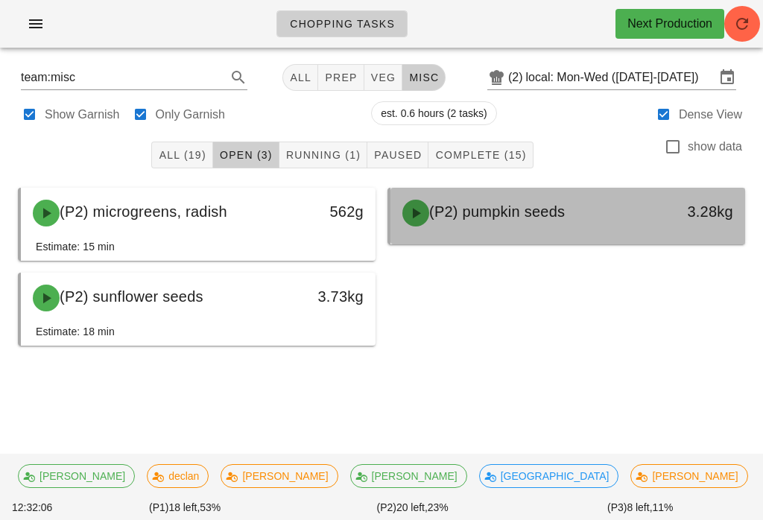
click at [627, 209] on div "(P2) pumpkin seeds" at bounding box center [525, 213] width 262 height 45
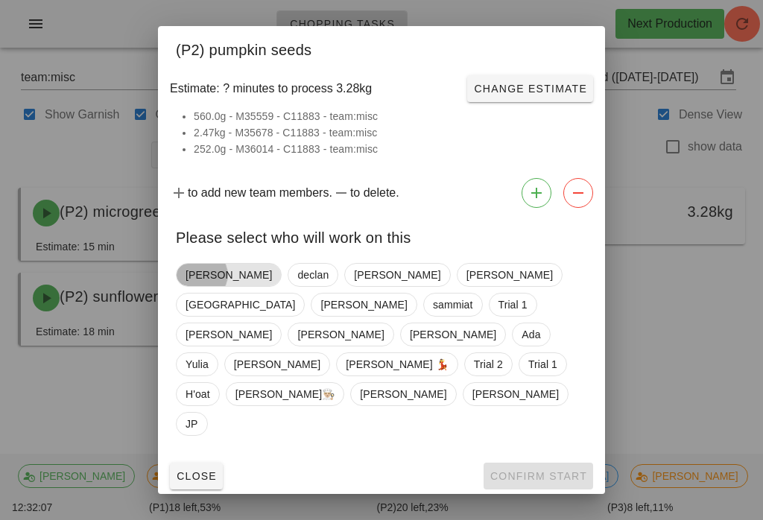
click at [208, 286] on span "[PERSON_NAME]" at bounding box center [229, 275] width 86 height 22
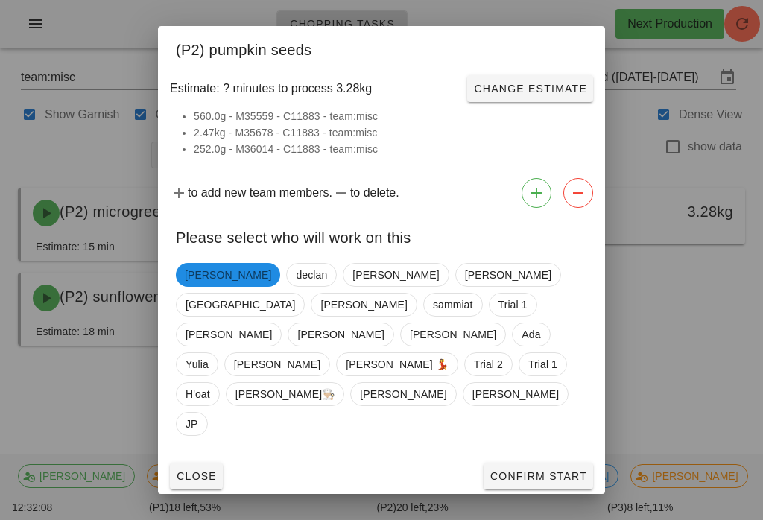
click at [590, 463] on button "Confirm Start" at bounding box center [539, 476] width 110 height 27
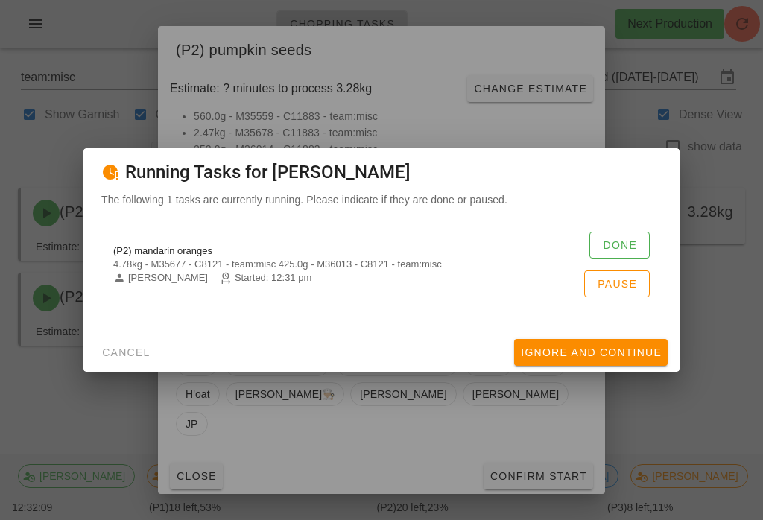
click at [635, 233] on button "Done" at bounding box center [620, 245] width 60 height 27
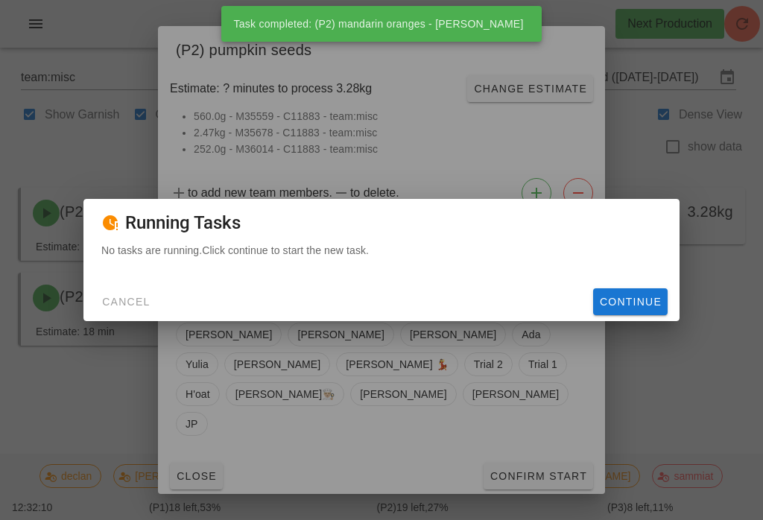
click at [637, 299] on span "Continue" at bounding box center [630, 302] width 63 height 12
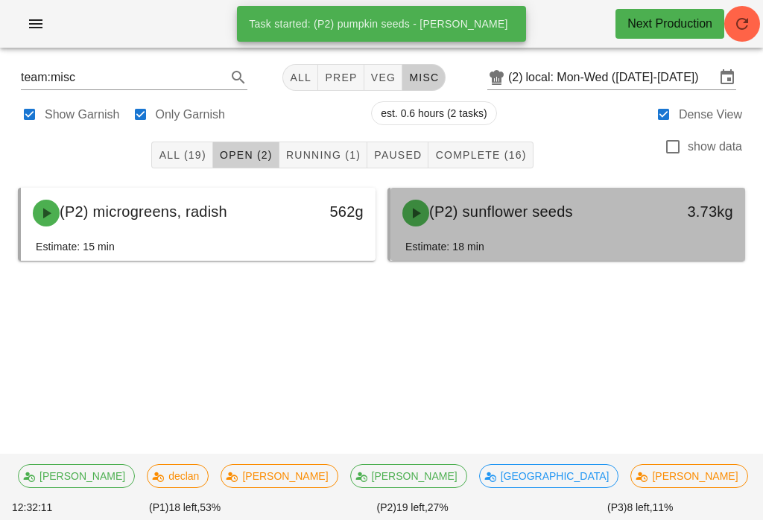
click at [544, 220] on span "(P2) sunflower seeds" at bounding box center [501, 212] width 144 height 16
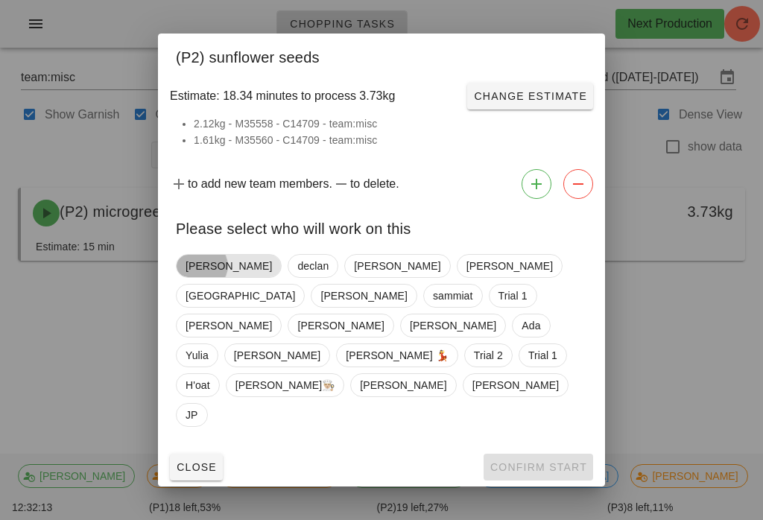
click at [189, 277] on span "[PERSON_NAME]" at bounding box center [229, 266] width 86 height 22
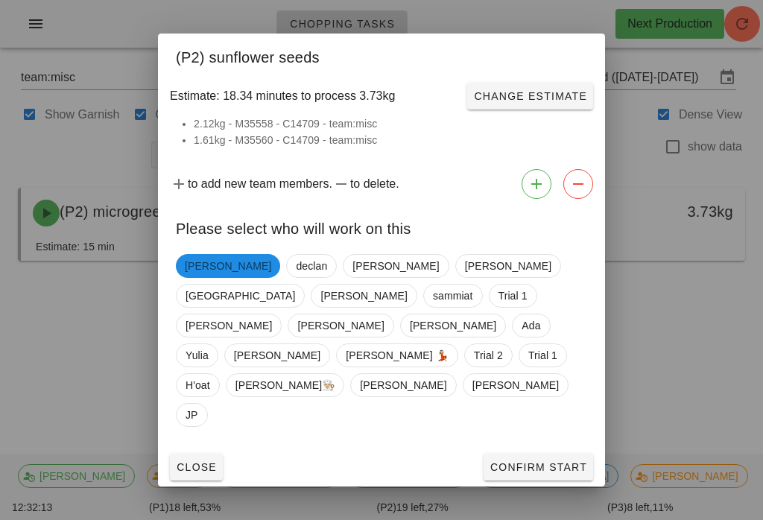
click at [577, 461] on span "Confirm Start" at bounding box center [539, 467] width 98 height 12
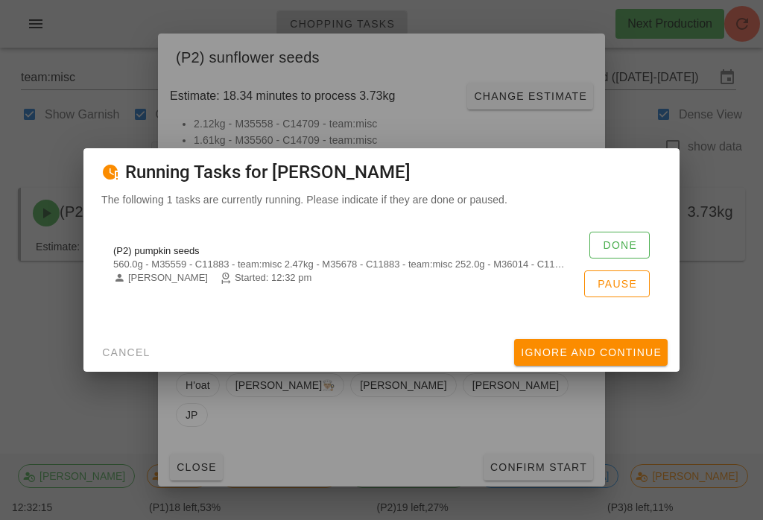
click at [619, 229] on div "(P2) pumpkin seeds 560.0g - M35559 - C11883 - team:misc 2.47kg - M35678 - C1188…" at bounding box center [381, 264] width 561 height 83
click at [627, 240] on span "Done" at bounding box center [619, 245] width 35 height 12
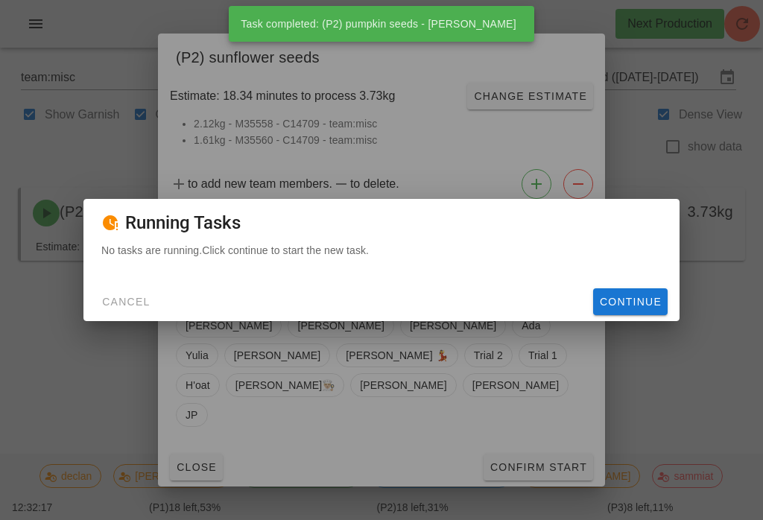
click at [637, 306] on span "Continue" at bounding box center [630, 302] width 63 height 12
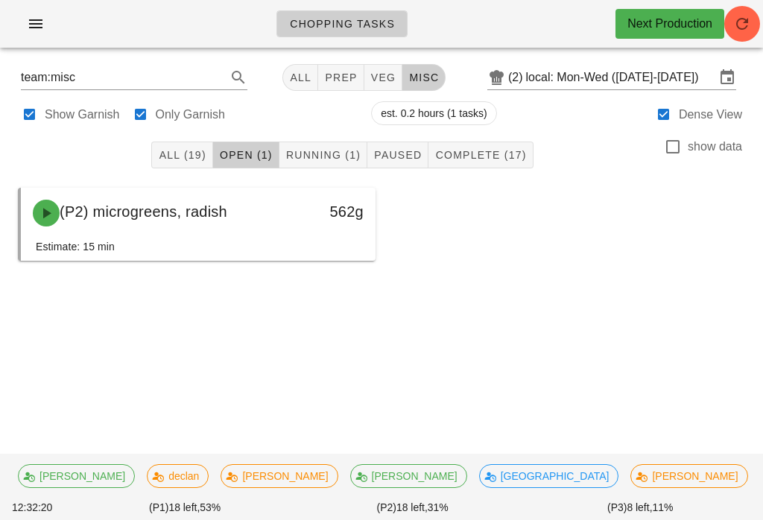
click at [374, 65] on button "veg" at bounding box center [384, 77] width 39 height 27
type input "team:veg"
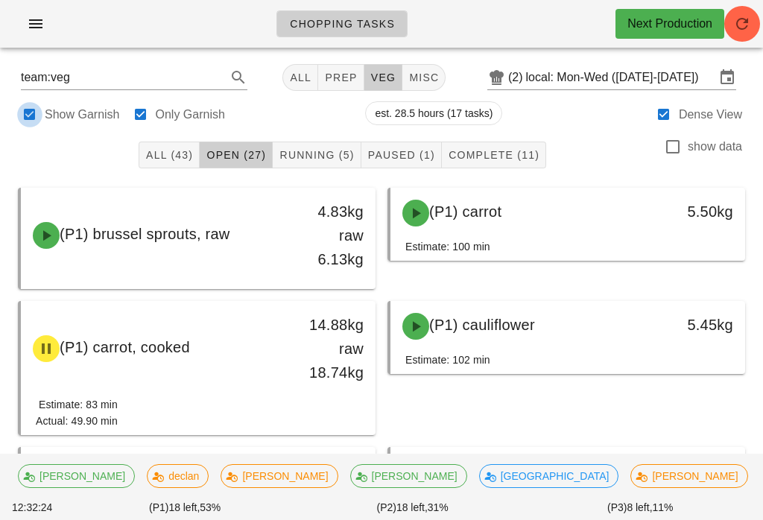
click at [24, 110] on div at bounding box center [29, 114] width 21 height 21
checkbox input "false"
click at [144, 155] on button "All (40)" at bounding box center [169, 155] width 61 height 27
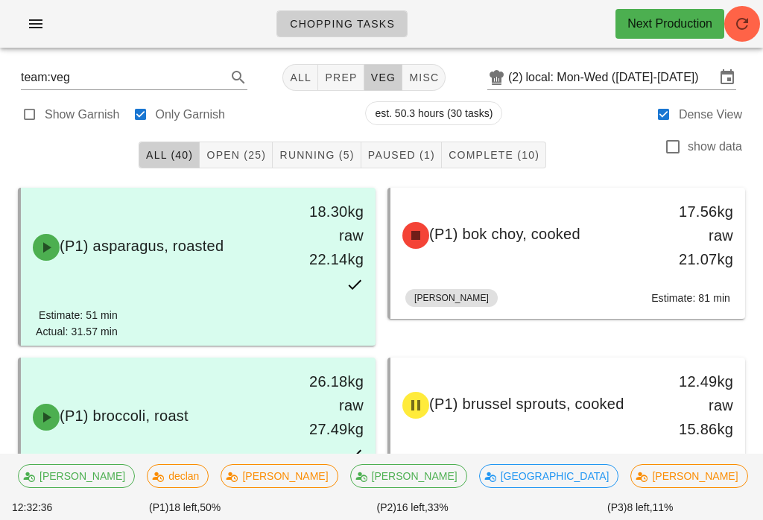
click at [314, 168] on button "Running (5)" at bounding box center [317, 155] width 88 height 27
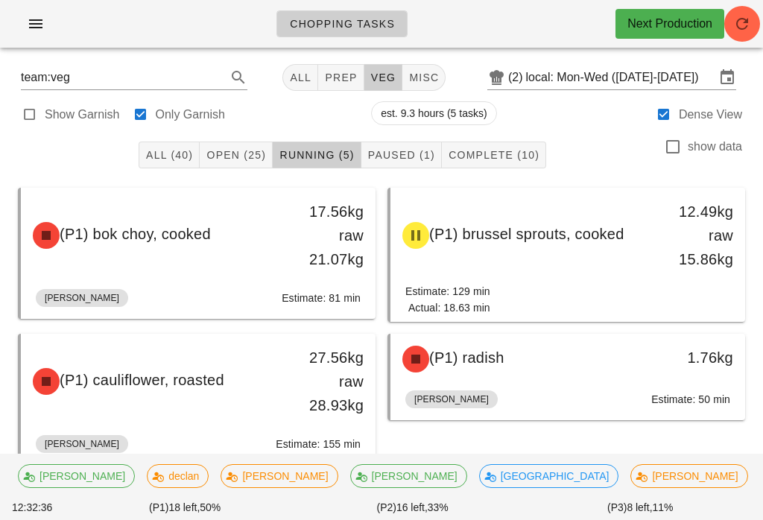
click at [321, 149] on span "Running (5)" at bounding box center [316, 155] width 75 height 12
click at [139, 116] on div at bounding box center [140, 114] width 21 height 21
checkbox input "false"
click at [133, 110] on div at bounding box center [140, 114] width 21 height 21
type input "garnish"
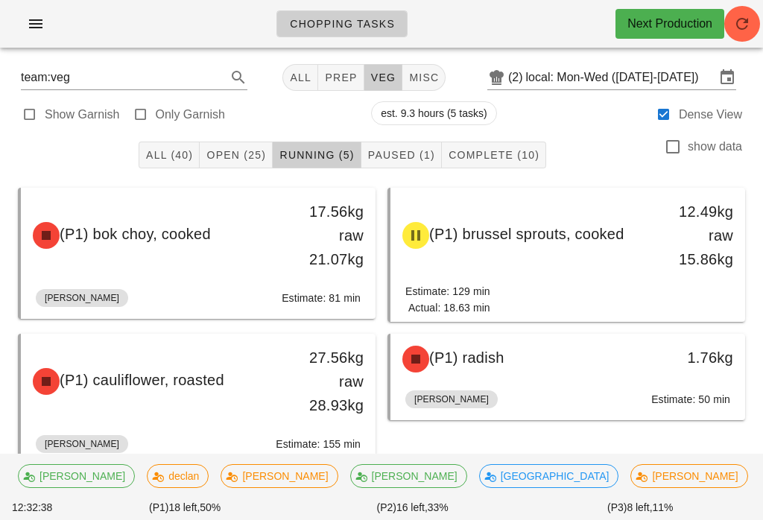
checkbox input "true"
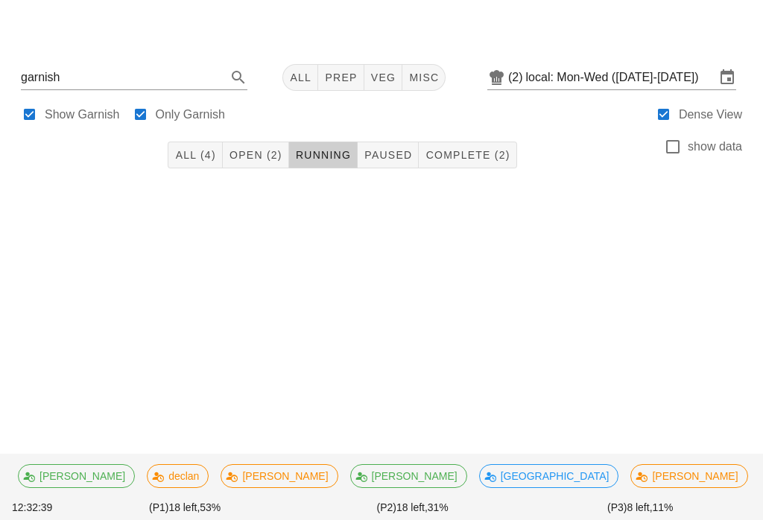
scroll to position [23, 0]
click at [248, 131] on div "All (4) Open (2) Running Paused Complete (2) show data" at bounding box center [381, 155] width 745 height 48
click at [257, 149] on span "Open (2)" at bounding box center [256, 155] width 54 height 12
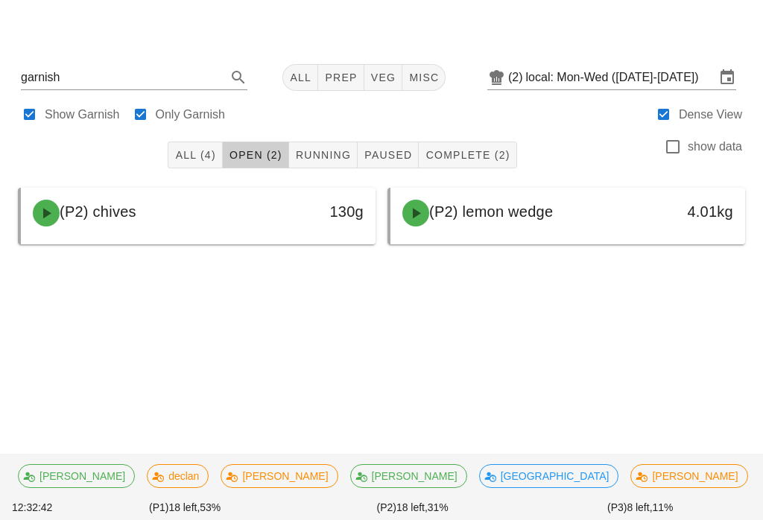
click at [303, 309] on div "All (4) Open (2) Running Paused Complete (2) show data (P2) chives 130g (P2) le…" at bounding box center [381, 238] width 745 height 215
click at [494, 182] on div "(P2) lemon wedge 4.01kg" at bounding box center [567, 216] width 370 height 69
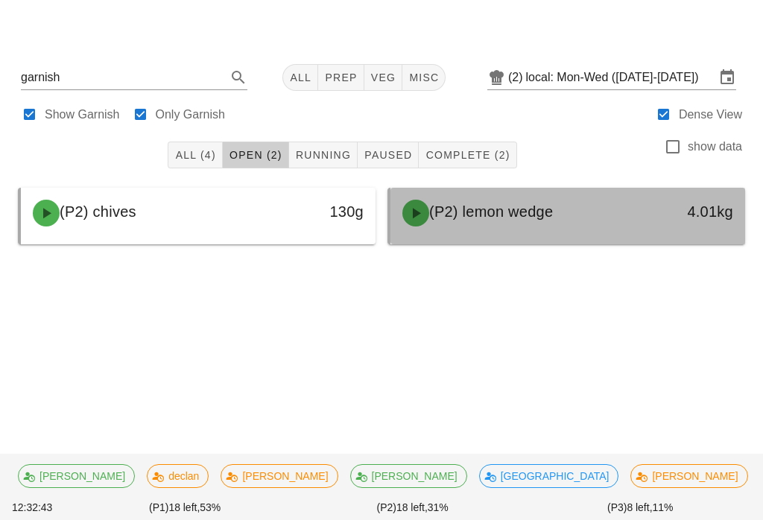
click at [452, 206] on div "(P2) lemon wedge" at bounding box center [525, 213] width 262 height 45
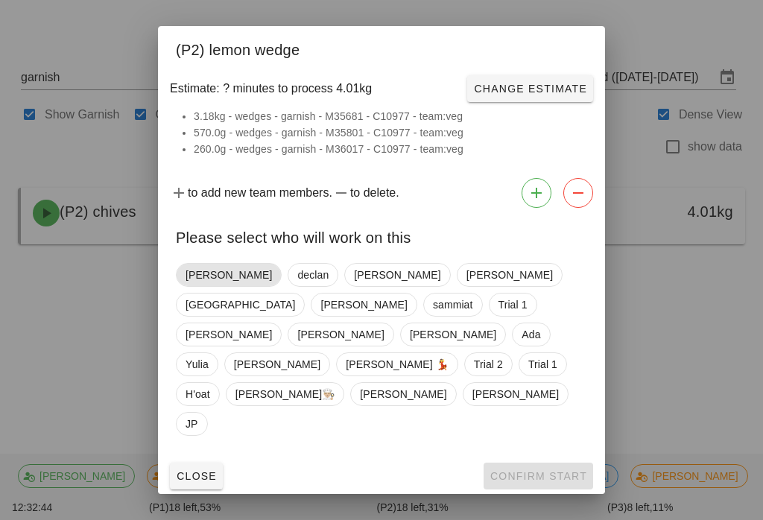
click at [179, 287] on span "[PERSON_NAME]" at bounding box center [229, 275] width 106 height 24
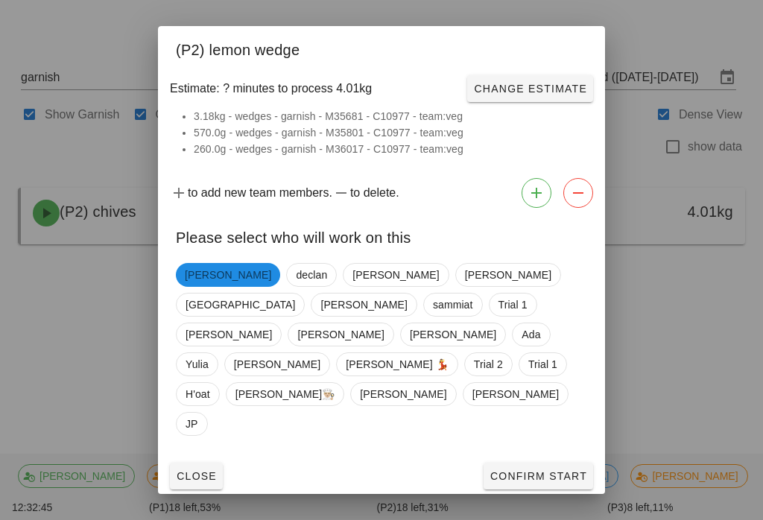
click at [523, 470] on span "Confirm Start" at bounding box center [539, 476] width 98 height 12
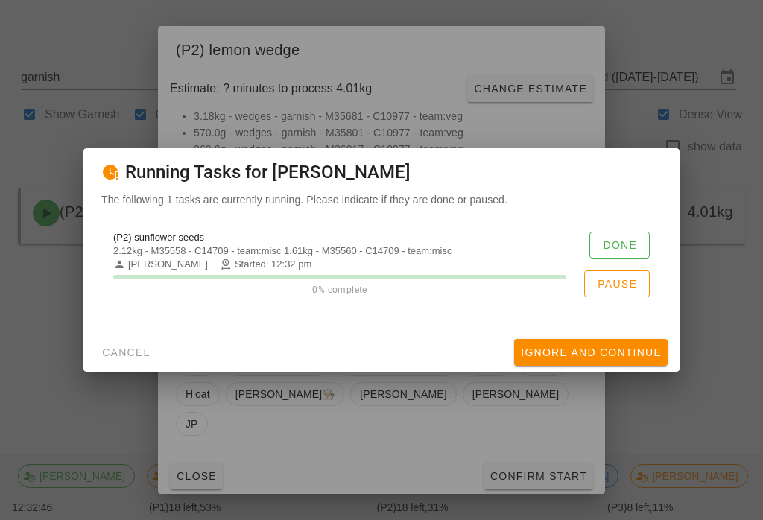
click at [612, 242] on span "Done" at bounding box center [619, 245] width 35 height 12
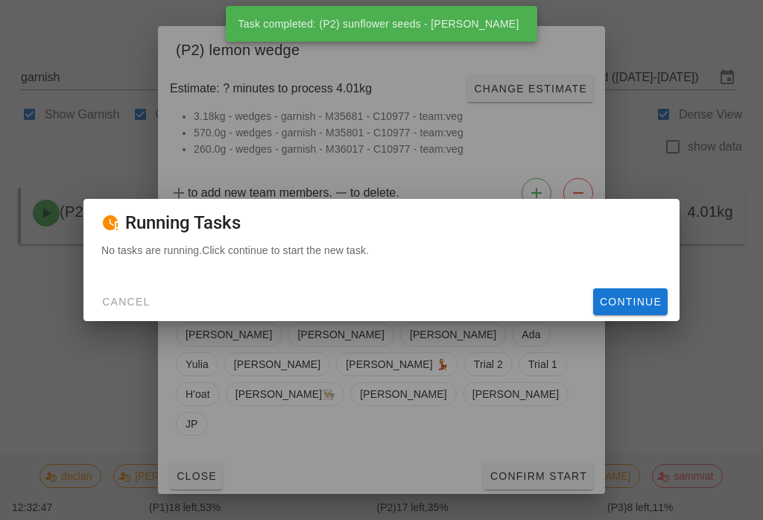
click at [619, 298] on span "Continue" at bounding box center [630, 302] width 63 height 12
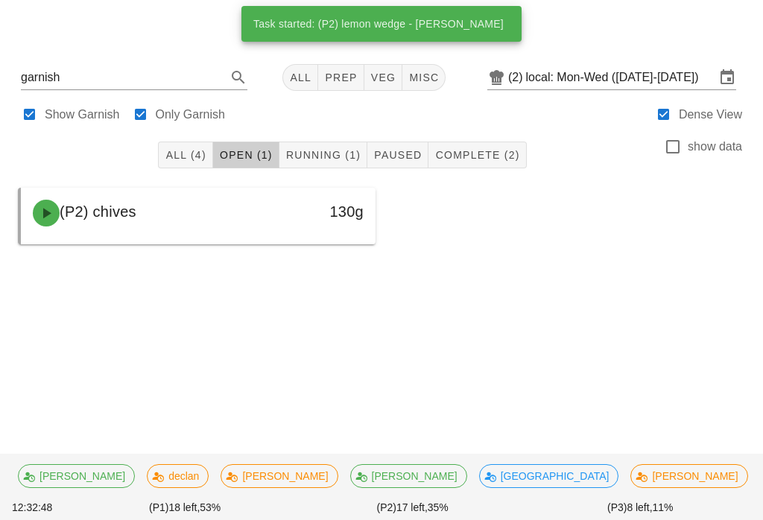
click at [660, 356] on div "Chopping Tasks Next Production garnish All prep veg misc (2) local: Mon-Wed ([D…" at bounding box center [381, 260] width 763 height 520
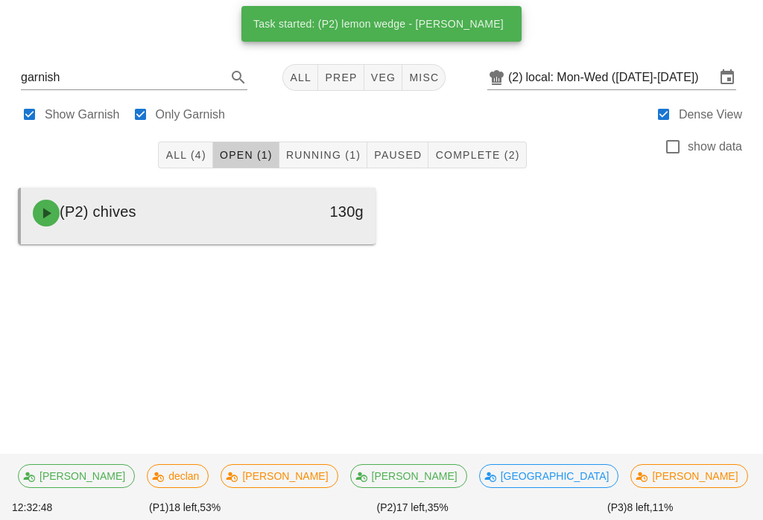
click at [221, 198] on div "(P2) chives" at bounding box center [155, 213] width 262 height 45
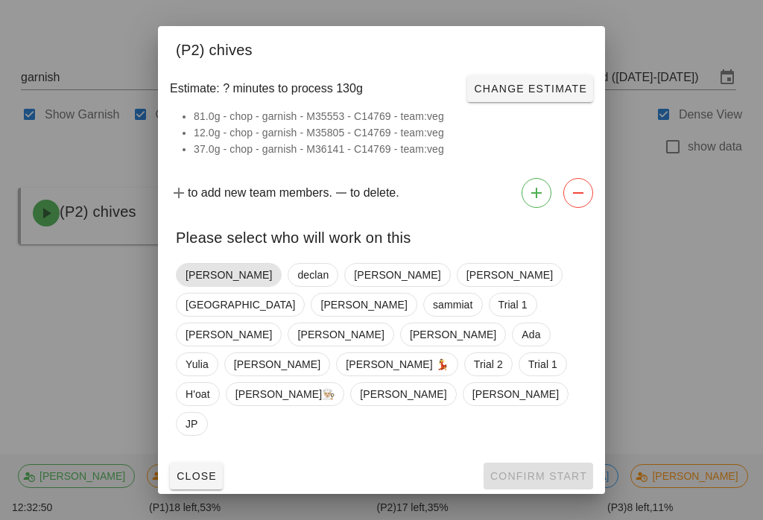
click at [203, 286] on span "[PERSON_NAME]" at bounding box center [229, 275] width 86 height 22
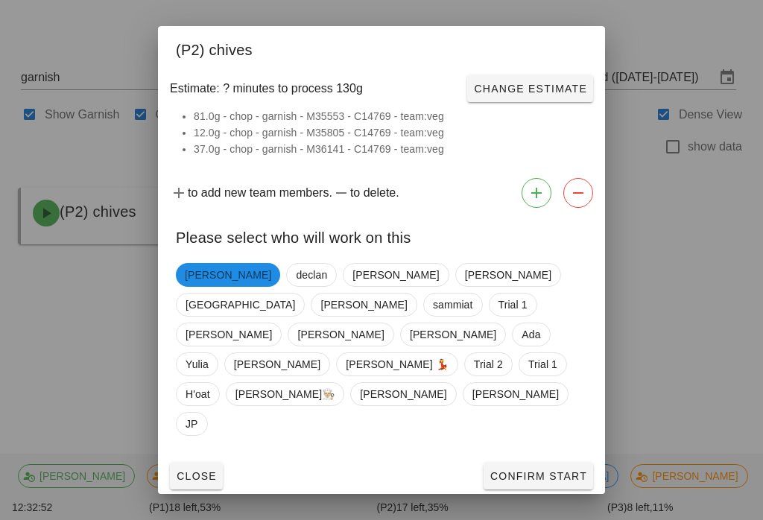
click at [86, 328] on div at bounding box center [381, 260] width 763 height 520
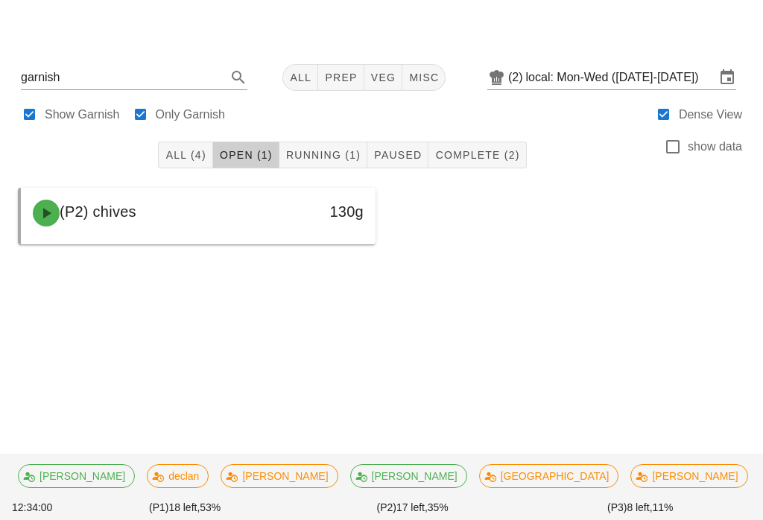
click at [341, 142] on button "Running (1)" at bounding box center [324, 155] width 88 height 27
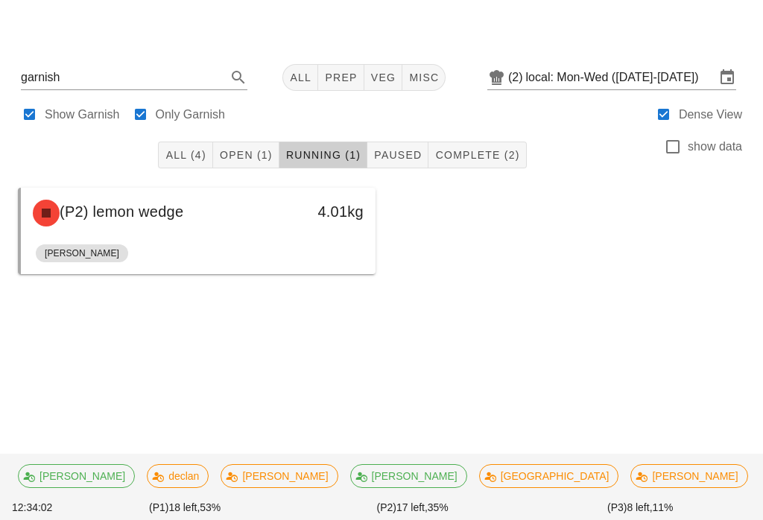
click at [336, 64] on button "prep" at bounding box center [340, 77] width 45 height 27
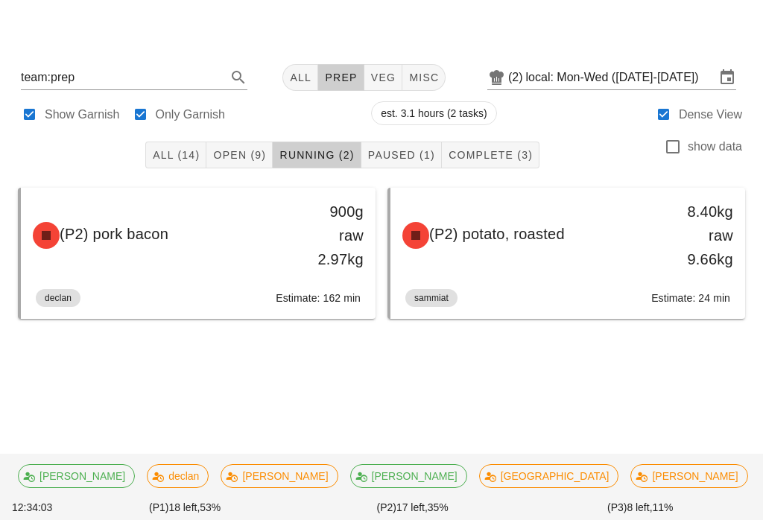
click at [371, 64] on button "veg" at bounding box center [384, 77] width 39 height 27
type input "team:veg"
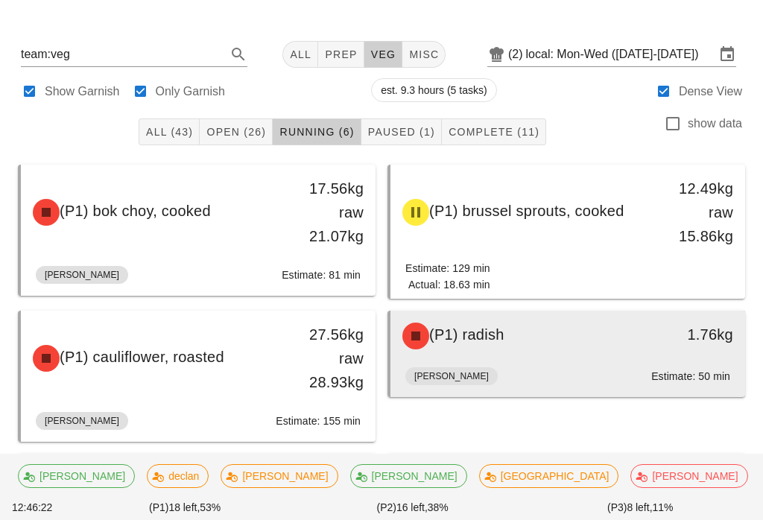
click at [612, 361] on div "(P1) radish 1.76kg" at bounding box center [568, 336] width 355 height 51
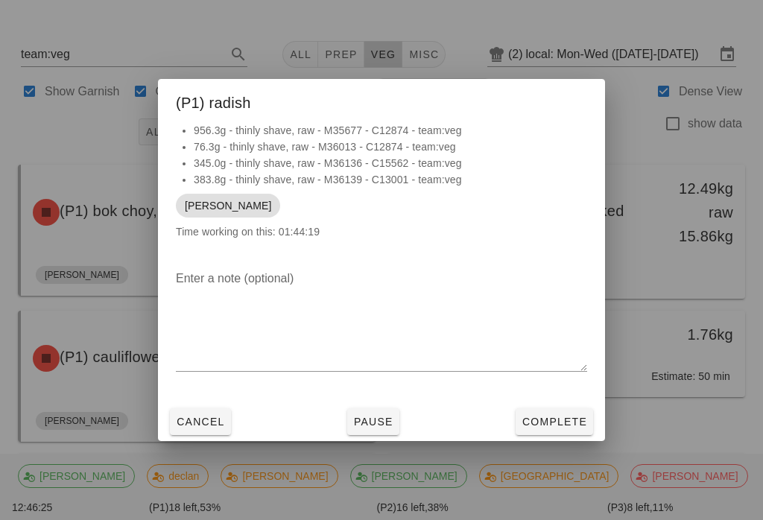
click at [569, 404] on div "Cancel Pause Complete" at bounding box center [381, 422] width 447 height 39
click at [570, 420] on span "Complete" at bounding box center [555, 422] width 66 height 12
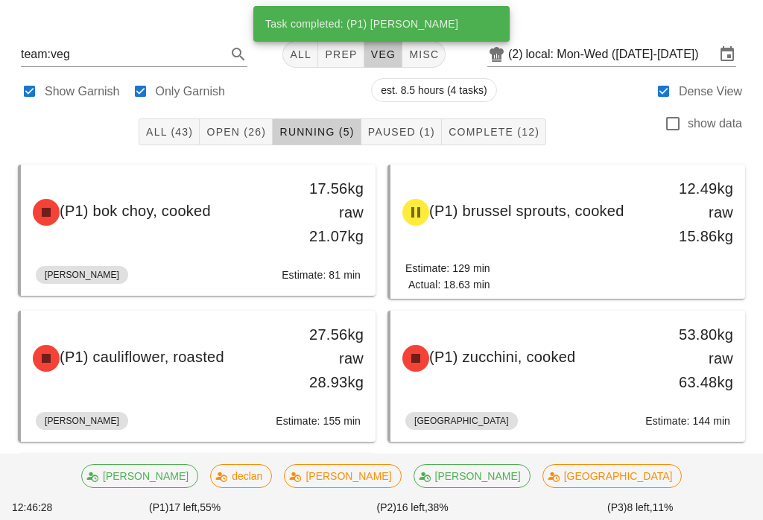
click at [249, 120] on button "Open (26)" at bounding box center [236, 132] width 73 height 27
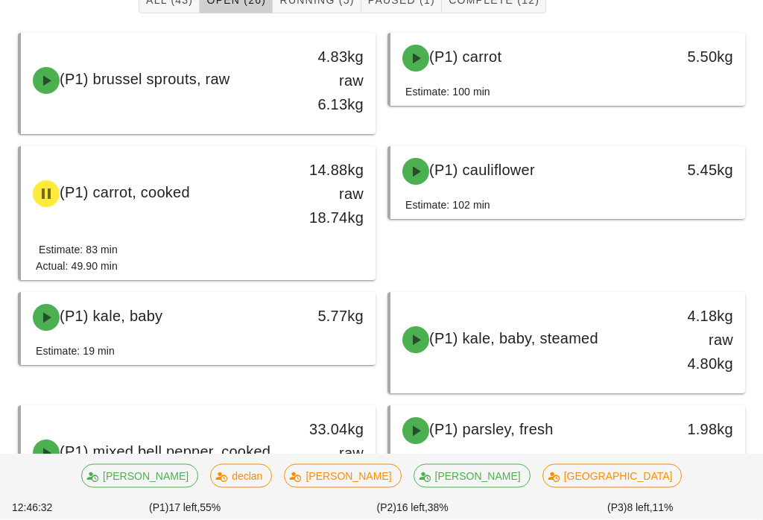
scroll to position [151, 0]
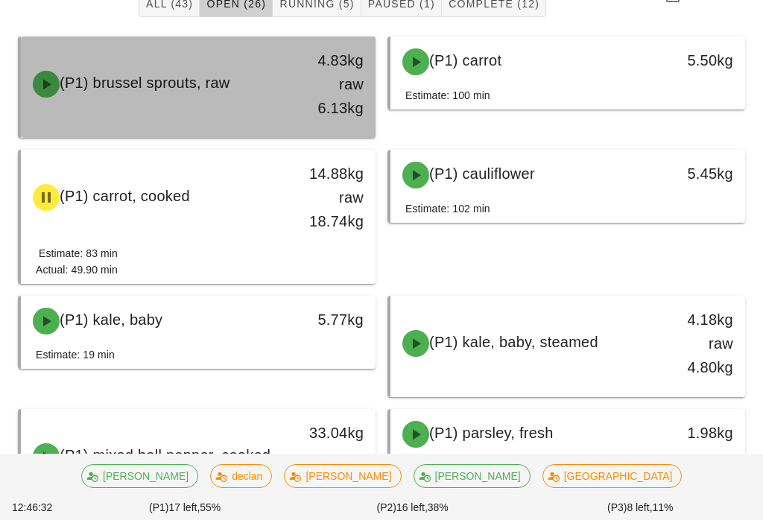
click at [303, 75] on div "4.83kg raw 6.13kg" at bounding box center [328, 84] width 69 height 72
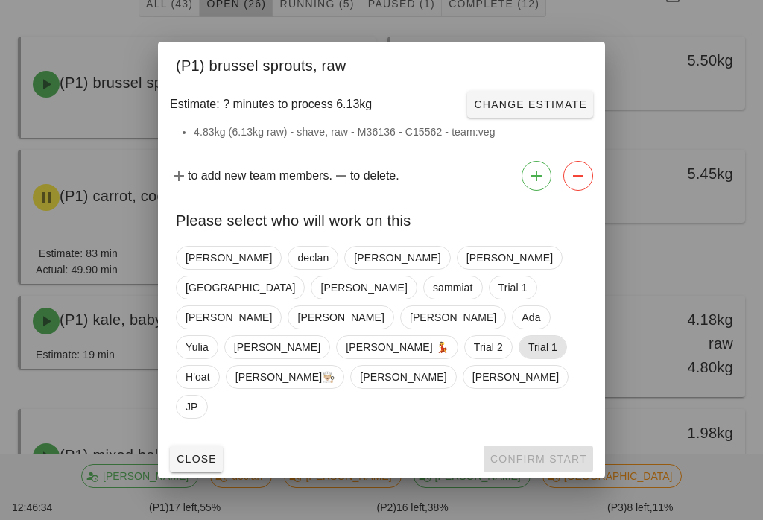
click at [529, 348] on span "Trial 1" at bounding box center [543, 347] width 29 height 22
click at [534, 453] on span "Confirm Start" at bounding box center [539, 459] width 98 height 12
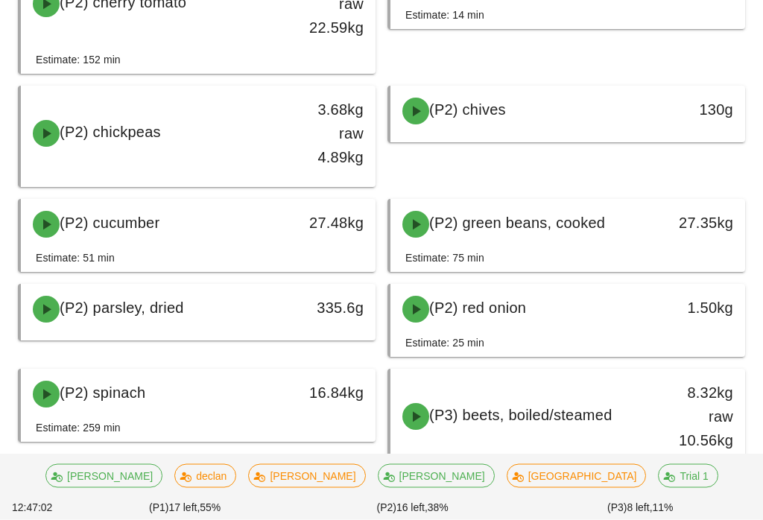
scroll to position [763, 0]
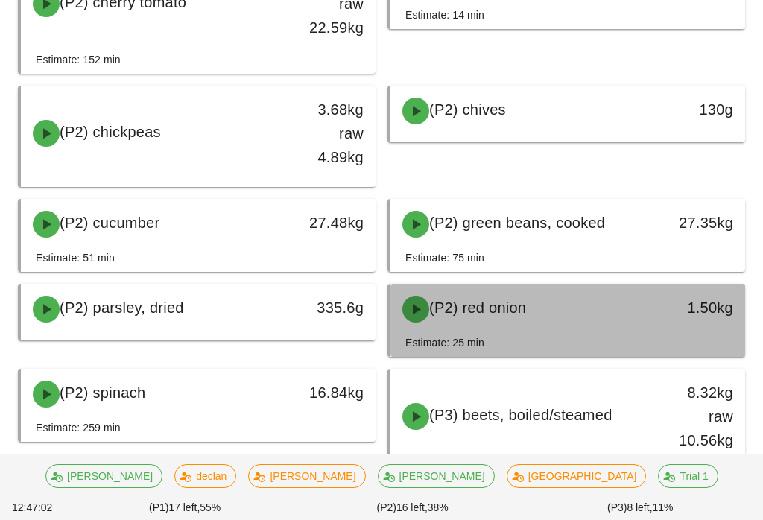
click at [523, 309] on span "(P2) red onion" at bounding box center [477, 308] width 97 height 16
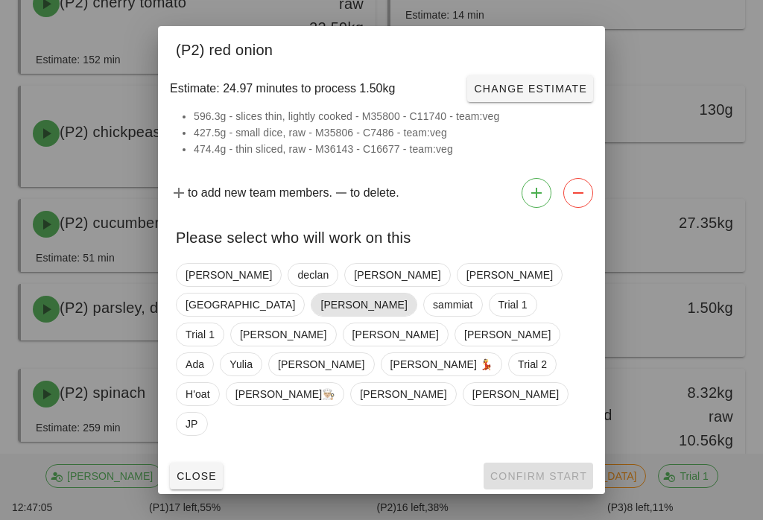
click at [407, 306] on span "[PERSON_NAME]" at bounding box center [364, 305] width 86 height 22
click at [537, 470] on span "Confirm Start" at bounding box center [539, 476] width 98 height 12
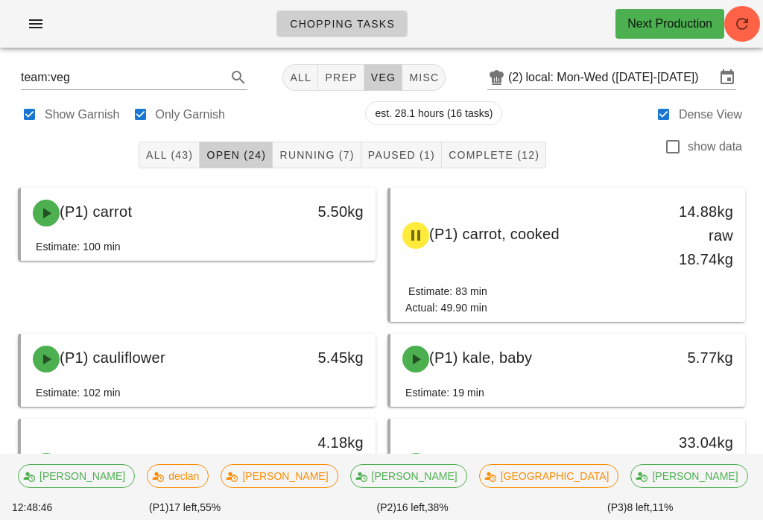
click at [312, 156] on span "Running (7)" at bounding box center [316, 155] width 75 height 12
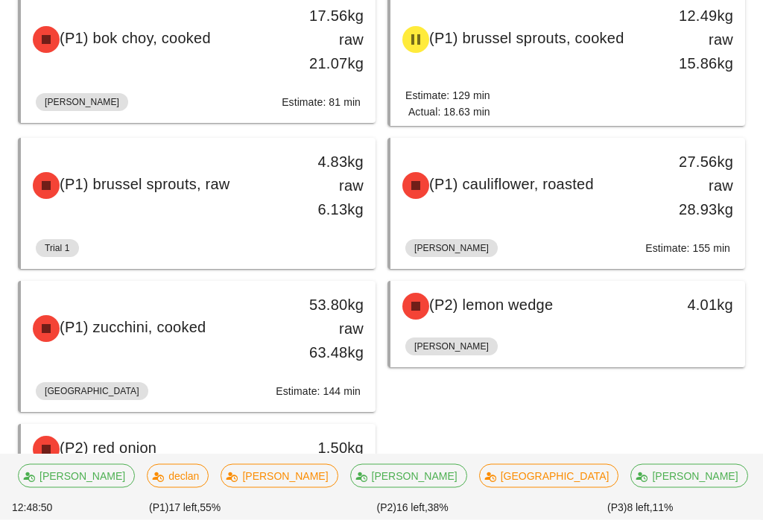
scroll to position [271, 0]
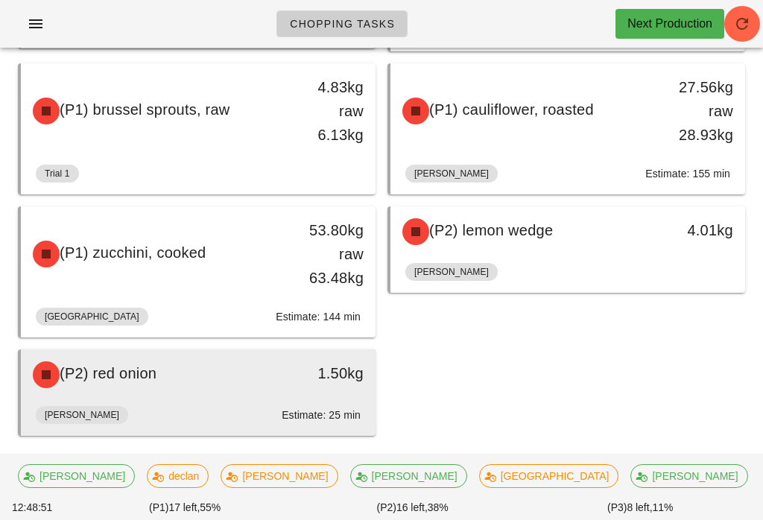
click at [333, 391] on div "1.50kg" at bounding box center [328, 375] width 87 height 45
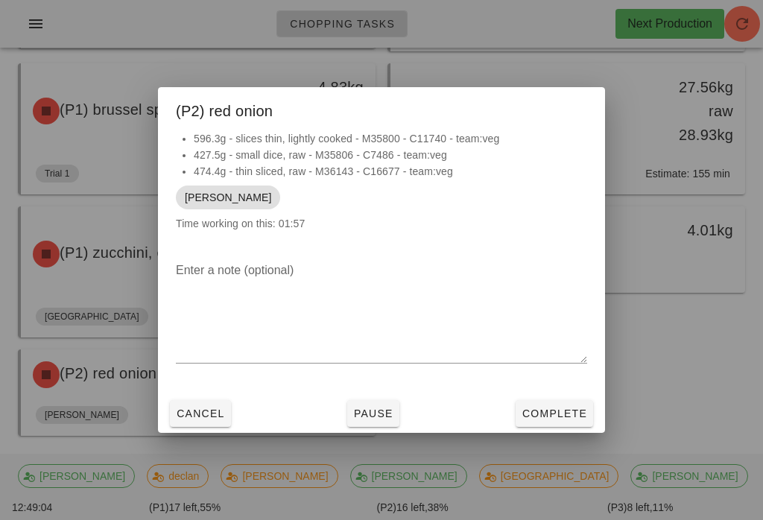
click at [687, 341] on div at bounding box center [381, 260] width 763 height 520
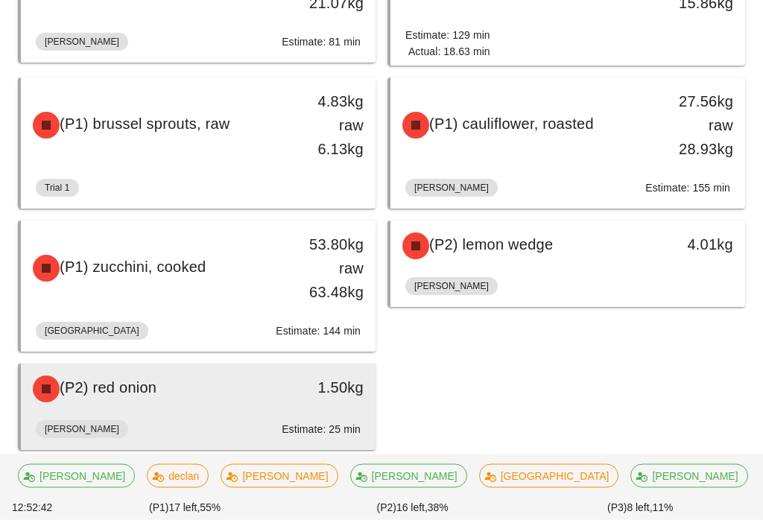
scroll to position [263, 0]
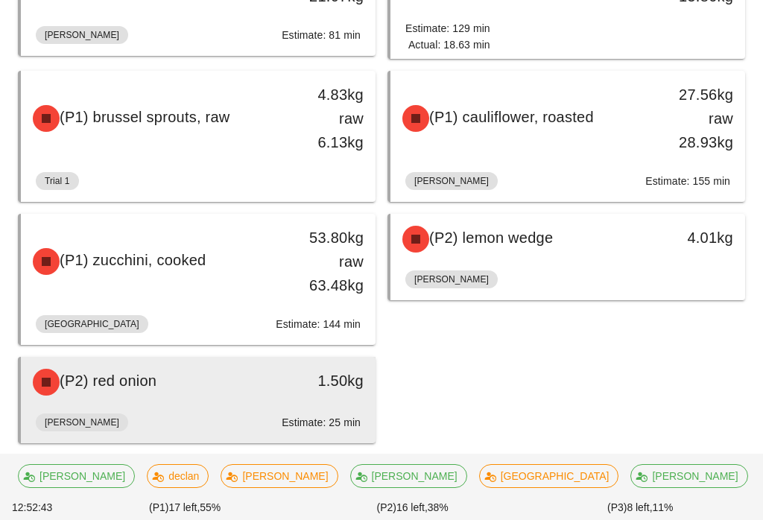
click at [295, 414] on div "[PERSON_NAME]: 25 min" at bounding box center [198, 426] width 325 height 36
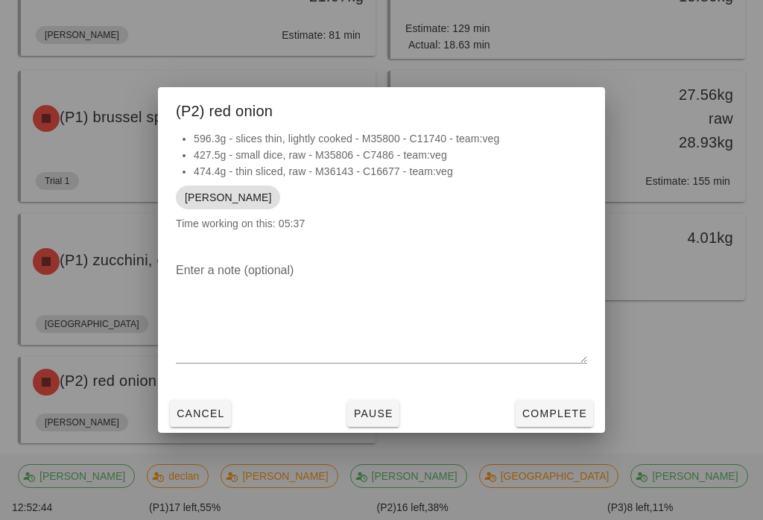
click at [538, 427] on button "Complete" at bounding box center [555, 413] width 78 height 27
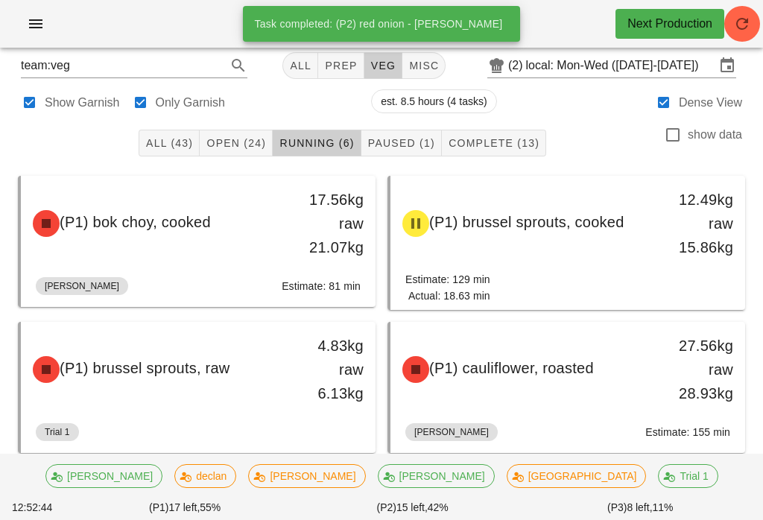
scroll to position [0, 0]
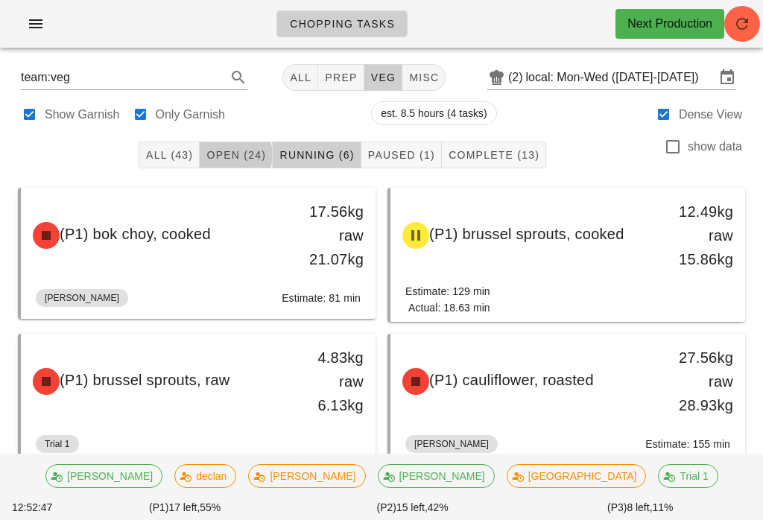
click at [252, 154] on span "Open (24)" at bounding box center [236, 155] width 60 height 12
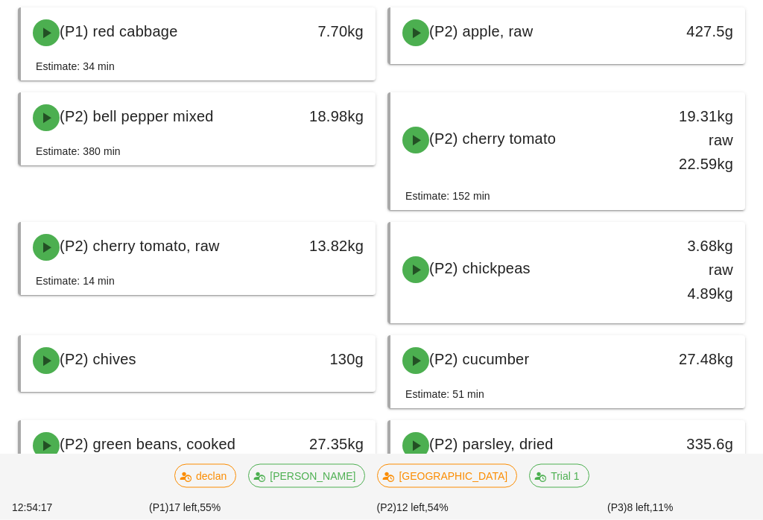
scroll to position [716, 0]
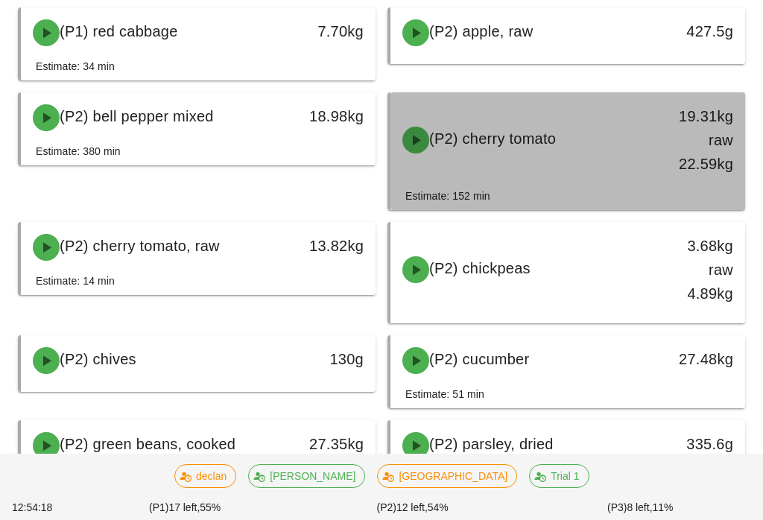
click at [630, 150] on div "(P2) cherry tomato" at bounding box center [525, 140] width 262 height 45
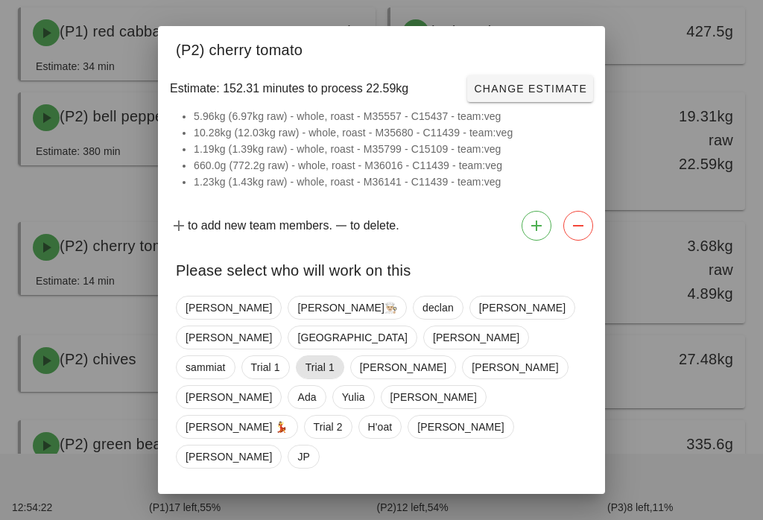
click at [335, 356] on span "Trial 1" at bounding box center [320, 367] width 29 height 22
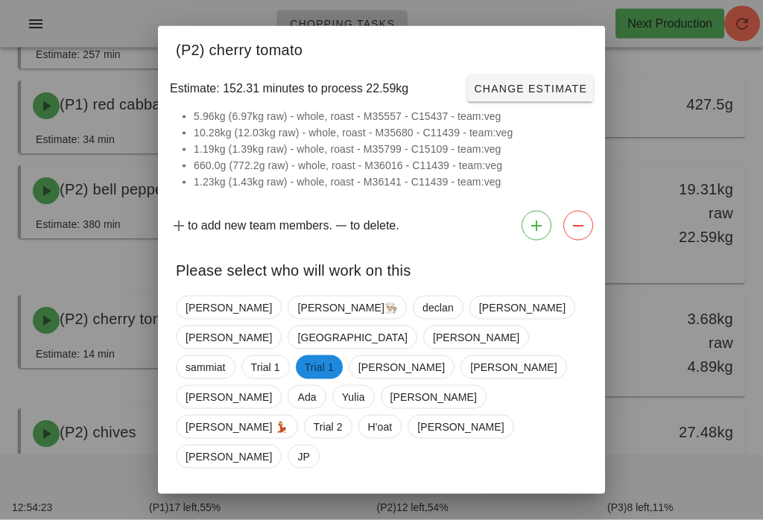
scroll to position [638, 0]
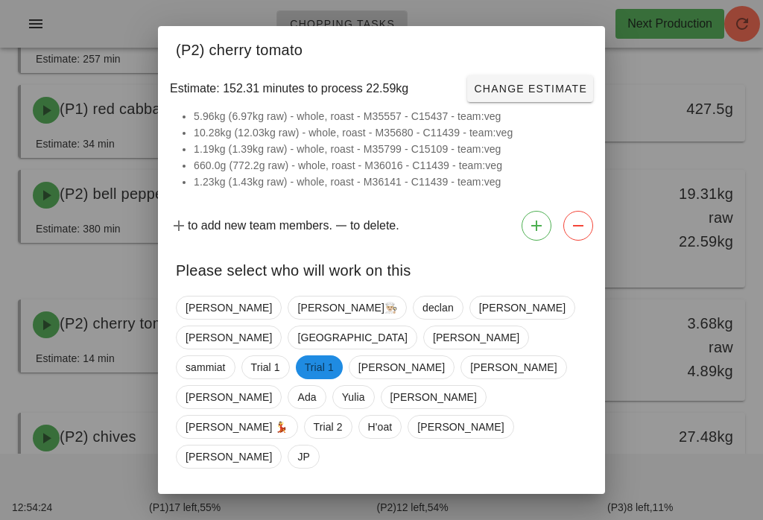
click at [553, 496] on button "Confirm Start" at bounding box center [539, 509] width 110 height 27
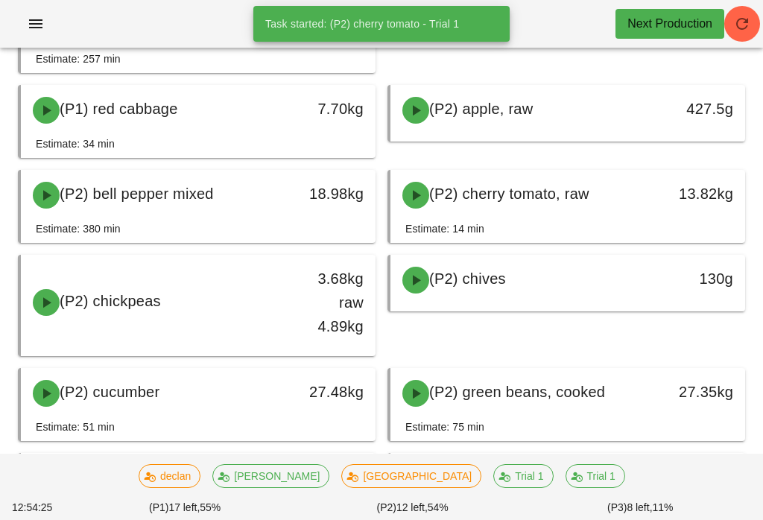
click at [549, 460] on div "declan [PERSON_NAME] Trial 1 Trial 1" at bounding box center [382, 476] width 499 height 36
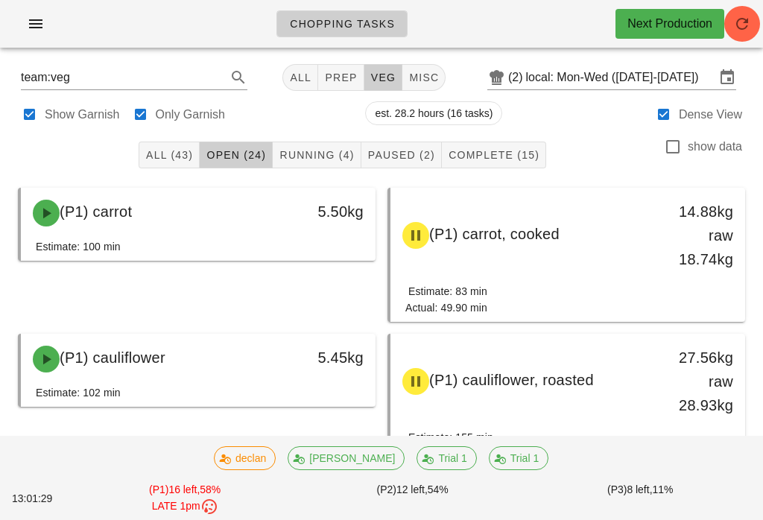
click at [306, 165] on button "Running (4)" at bounding box center [317, 155] width 88 height 27
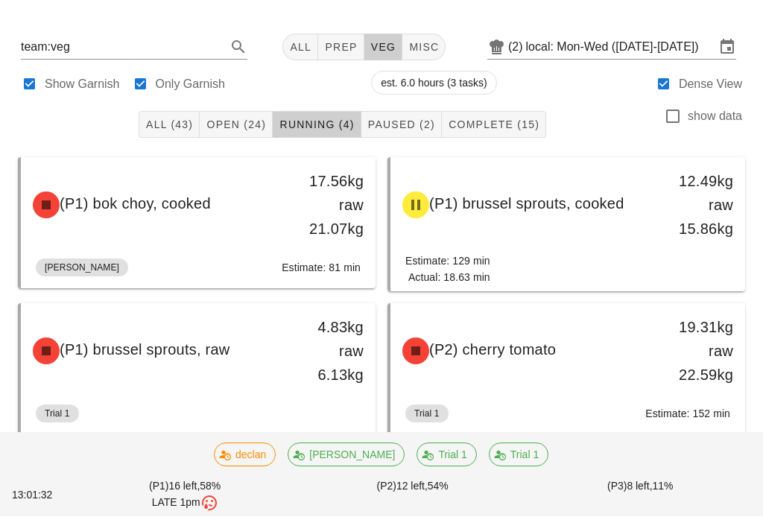
scroll to position [29, 0]
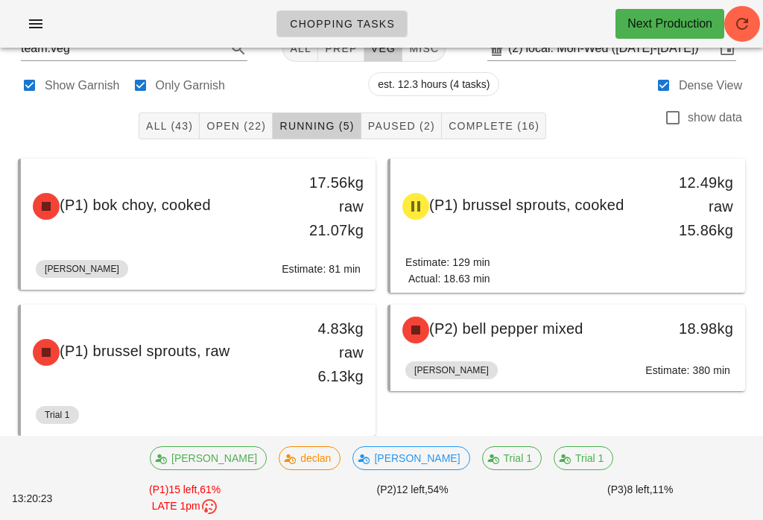
click at [242, 134] on button "Open (22)" at bounding box center [236, 126] width 73 height 27
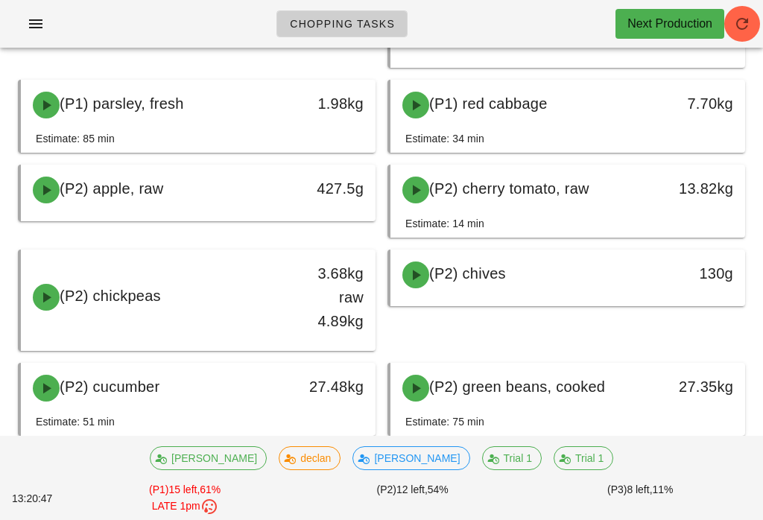
scroll to position [513, 0]
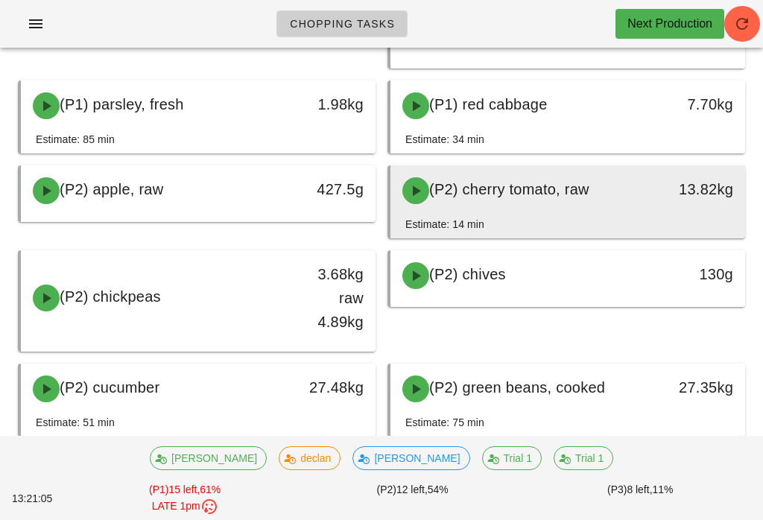
click at [572, 177] on div "(P2) cherry tomato, raw" at bounding box center [525, 190] width 262 height 45
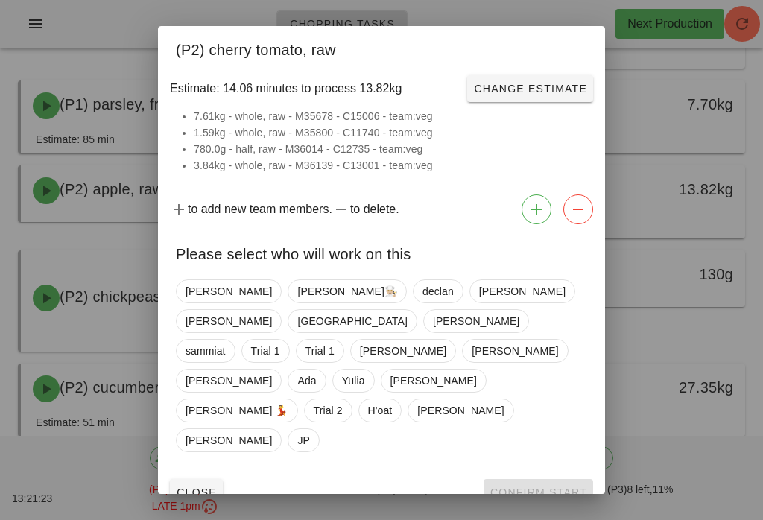
click at [189, 487] on span "Close" at bounding box center [196, 493] width 41 height 12
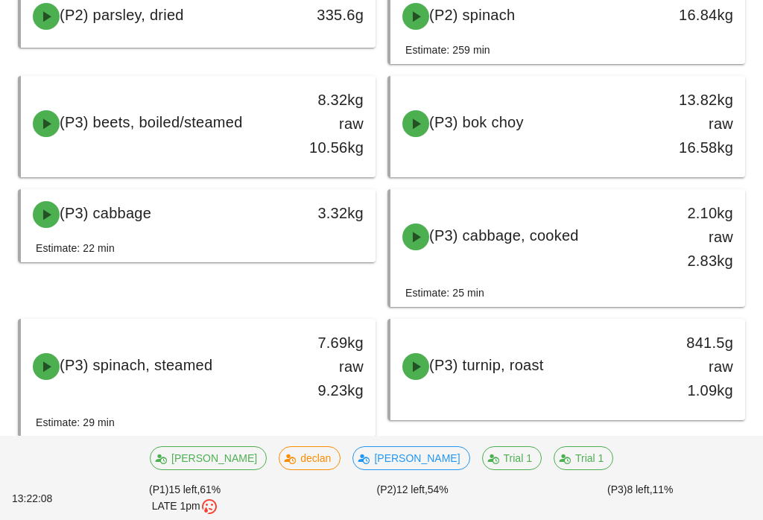
scroll to position [971, 0]
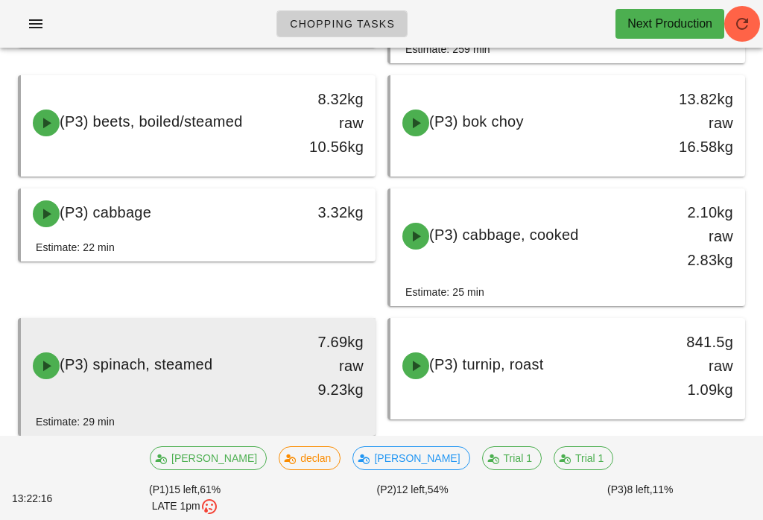
click at [224, 341] on div "(P3) spinach, steamed 7.69kg raw 9.23kg" at bounding box center [198, 365] width 349 height 89
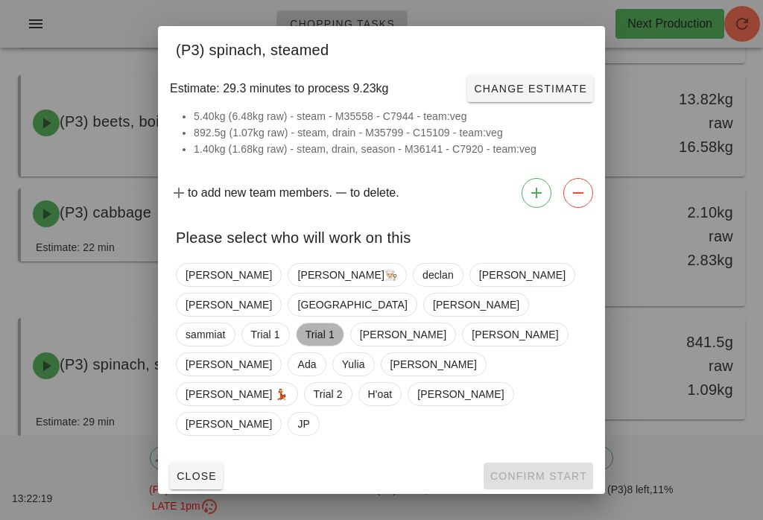
click at [335, 336] on span "Trial 1" at bounding box center [320, 335] width 29 height 22
click at [557, 470] on span "Confirm Start" at bounding box center [539, 476] width 98 height 12
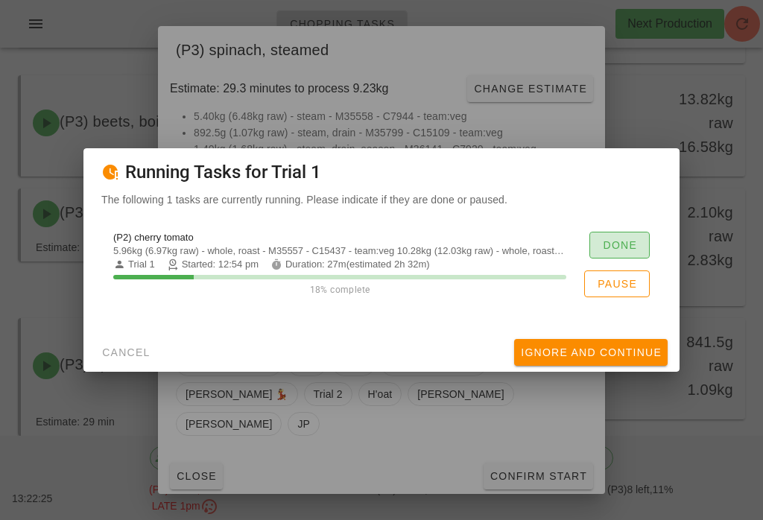
click at [656, 114] on div at bounding box center [381, 260] width 763 height 520
click at [631, 236] on div "(P2) cherry tomato 5.96kg (6.97kg raw) - whole, roast - M35557 - C15437 - team:…" at bounding box center [381, 264] width 561 height 83
click at [633, 251] on span "Done" at bounding box center [619, 245] width 35 height 12
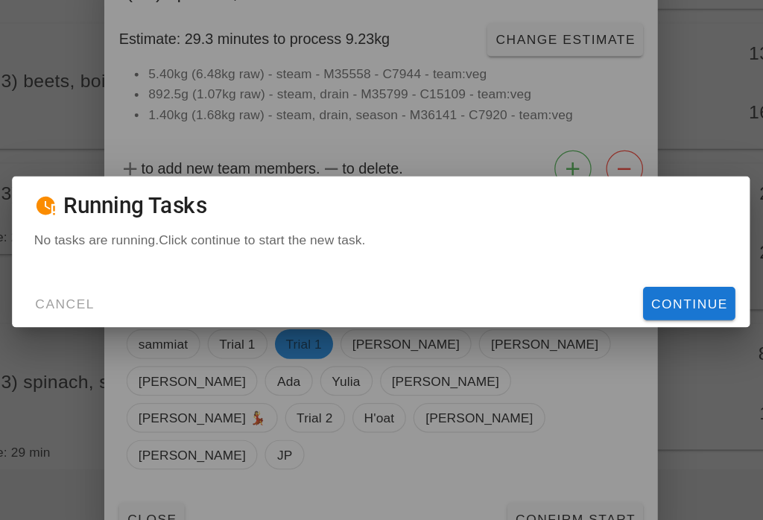
click at [558, 242] on p "No tasks are running. Click continue to start the new task." at bounding box center [381, 250] width 561 height 16
click at [599, 296] on span "Continue" at bounding box center [630, 302] width 63 height 12
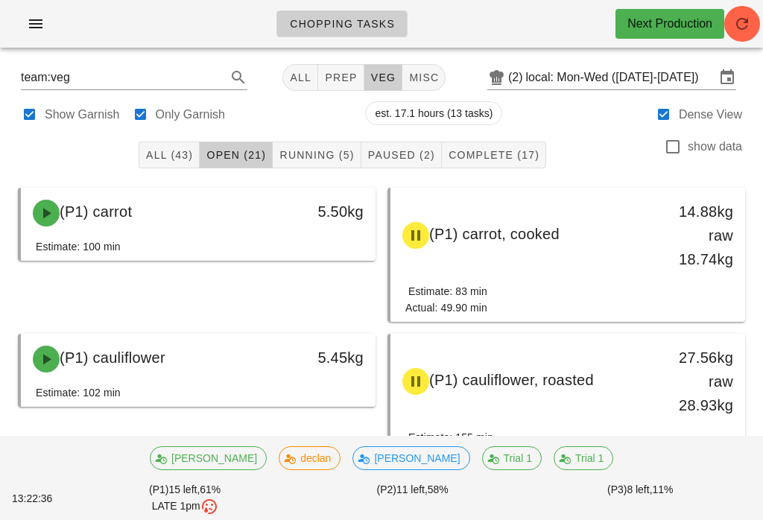
click at [343, 147] on button "Running (5)" at bounding box center [317, 155] width 88 height 27
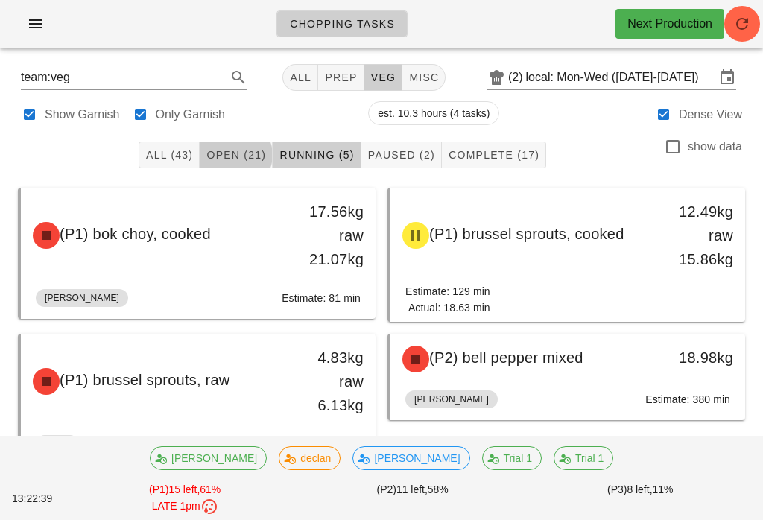
click at [266, 150] on span "Open (21)" at bounding box center [236, 155] width 60 height 12
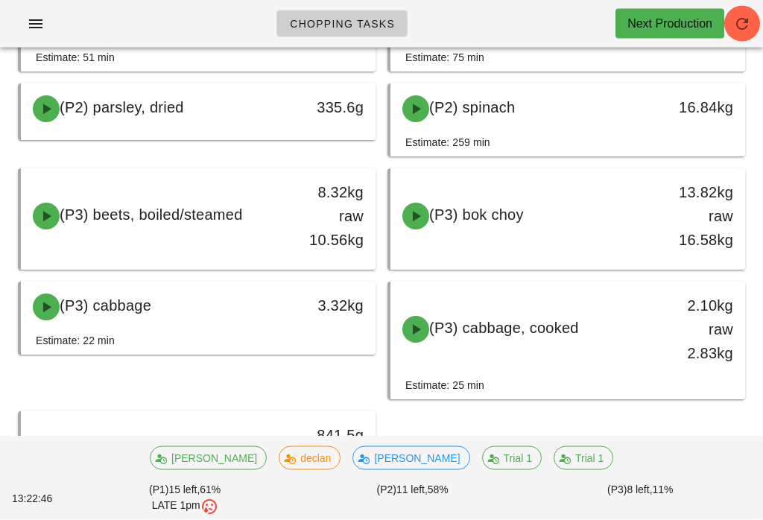
scroll to position [878, 0]
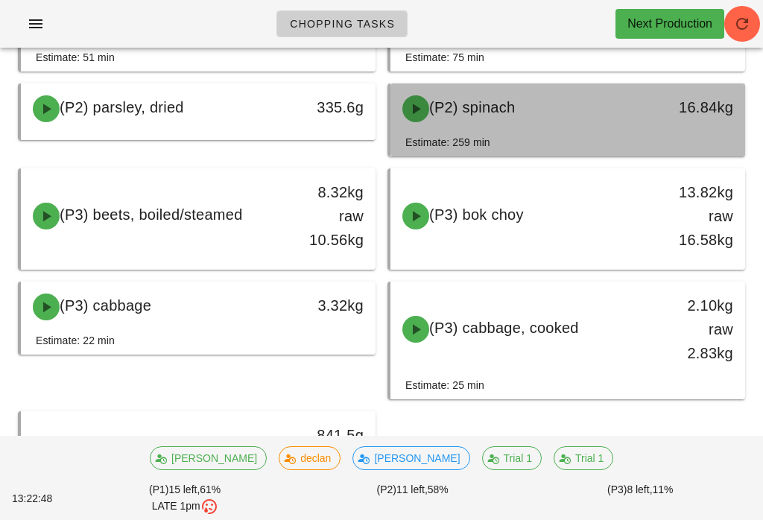
click at [523, 99] on div "(P2) spinach" at bounding box center [525, 108] width 262 height 45
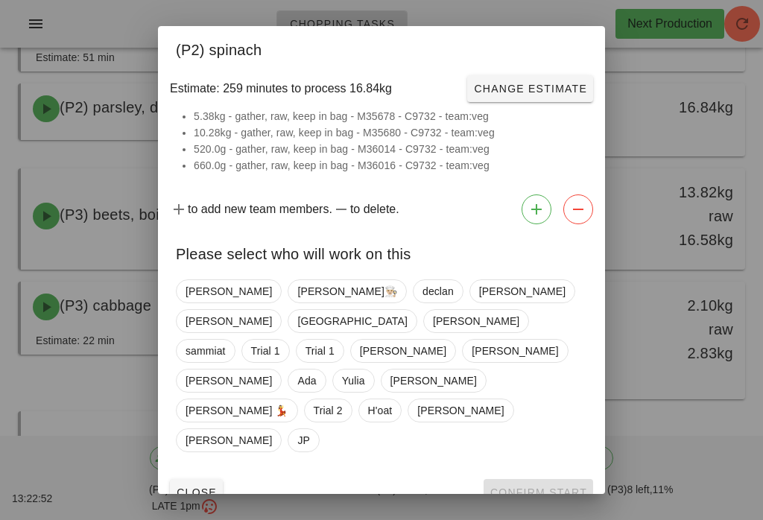
click at [214, 479] on button "Close" at bounding box center [196, 492] width 53 height 27
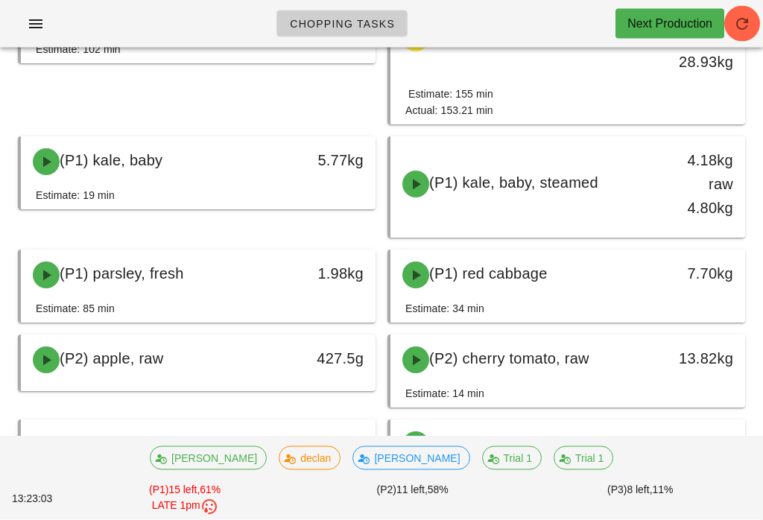
scroll to position [344, 0]
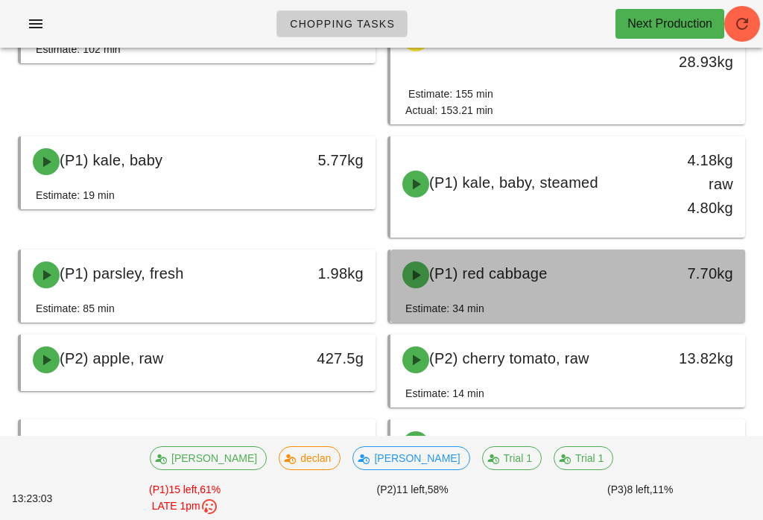
click at [522, 295] on div "(P1) red cabbage" at bounding box center [525, 275] width 262 height 45
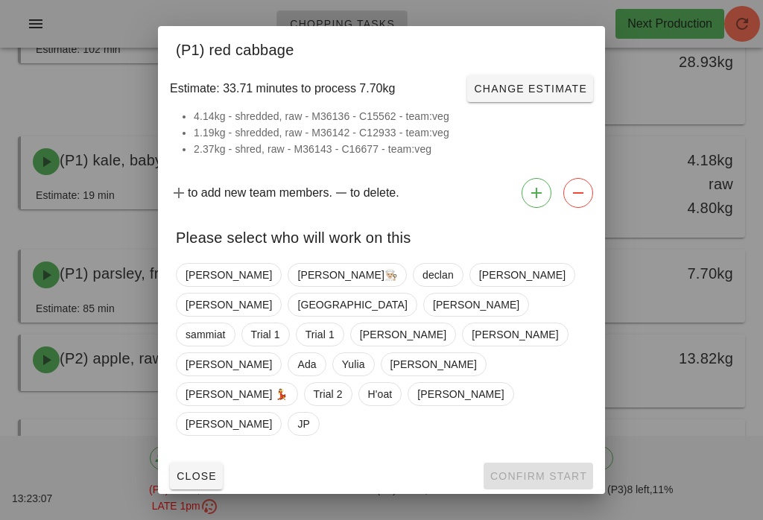
click at [202, 470] on span "Close" at bounding box center [196, 476] width 41 height 12
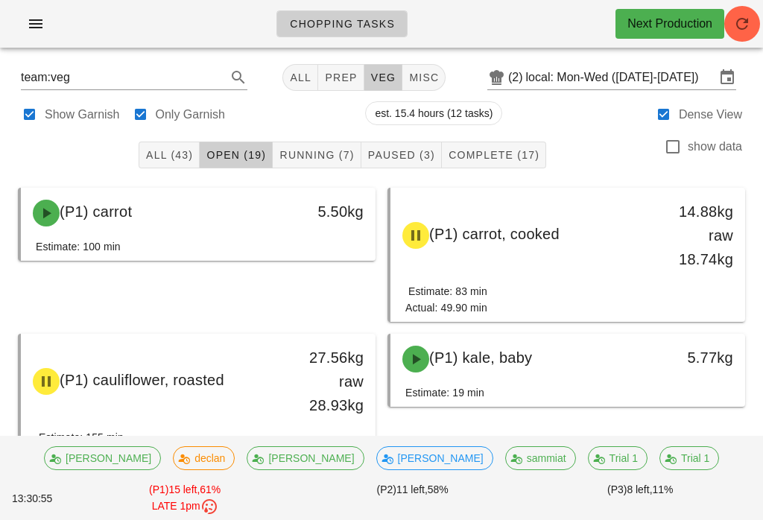
click at [303, 149] on span "Running (7)" at bounding box center [316, 155] width 75 height 12
